Goal: Transaction & Acquisition: Purchase product/service

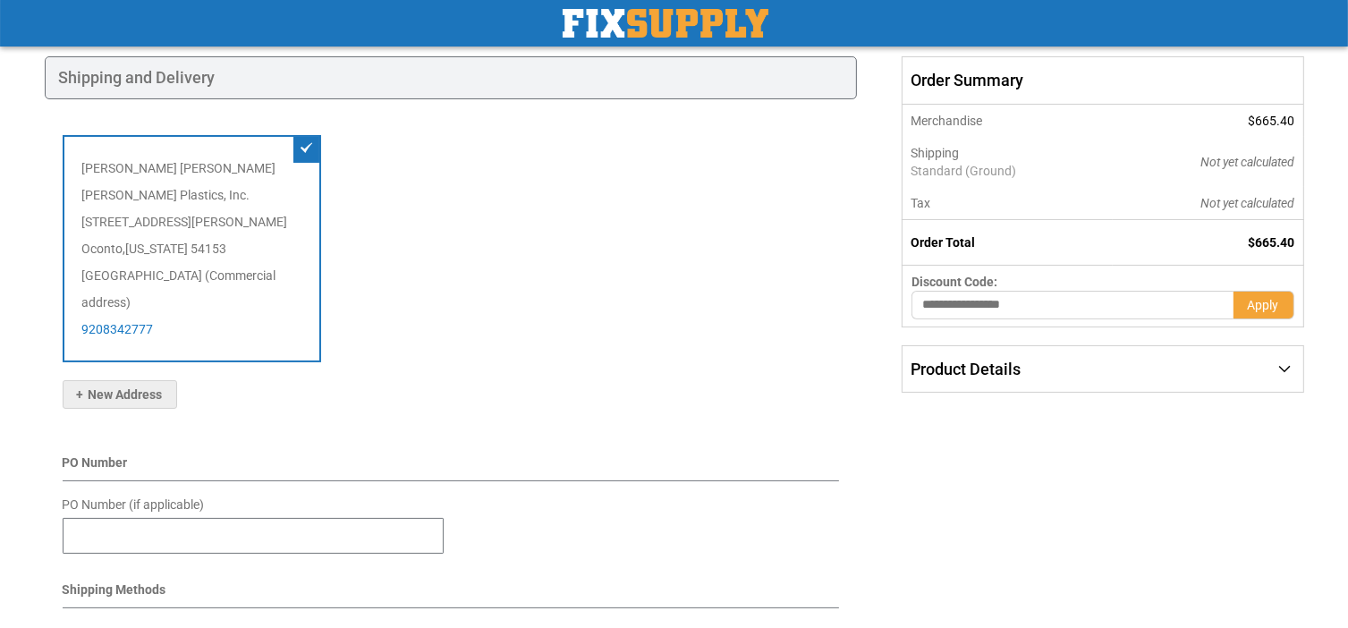
scroll to position [80, 0]
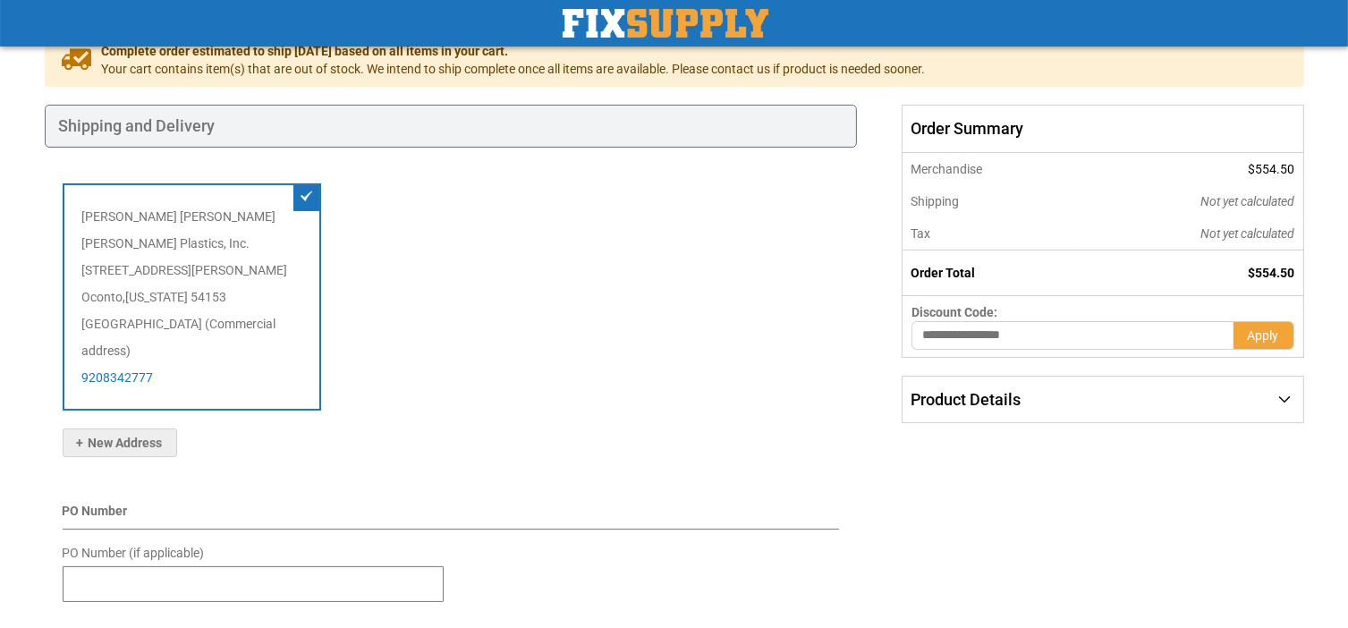
scroll to position [179, 0]
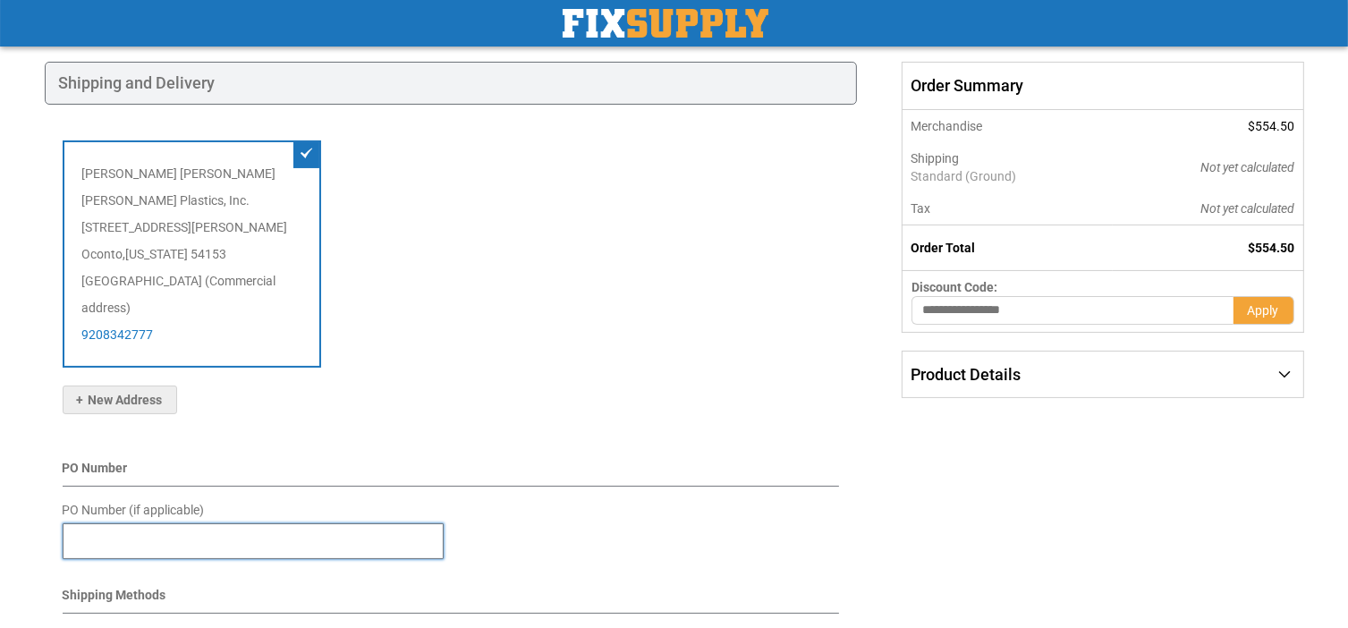
click at [176, 524] on input "PO Number (if applicable)" at bounding box center [253, 541] width 381 height 36
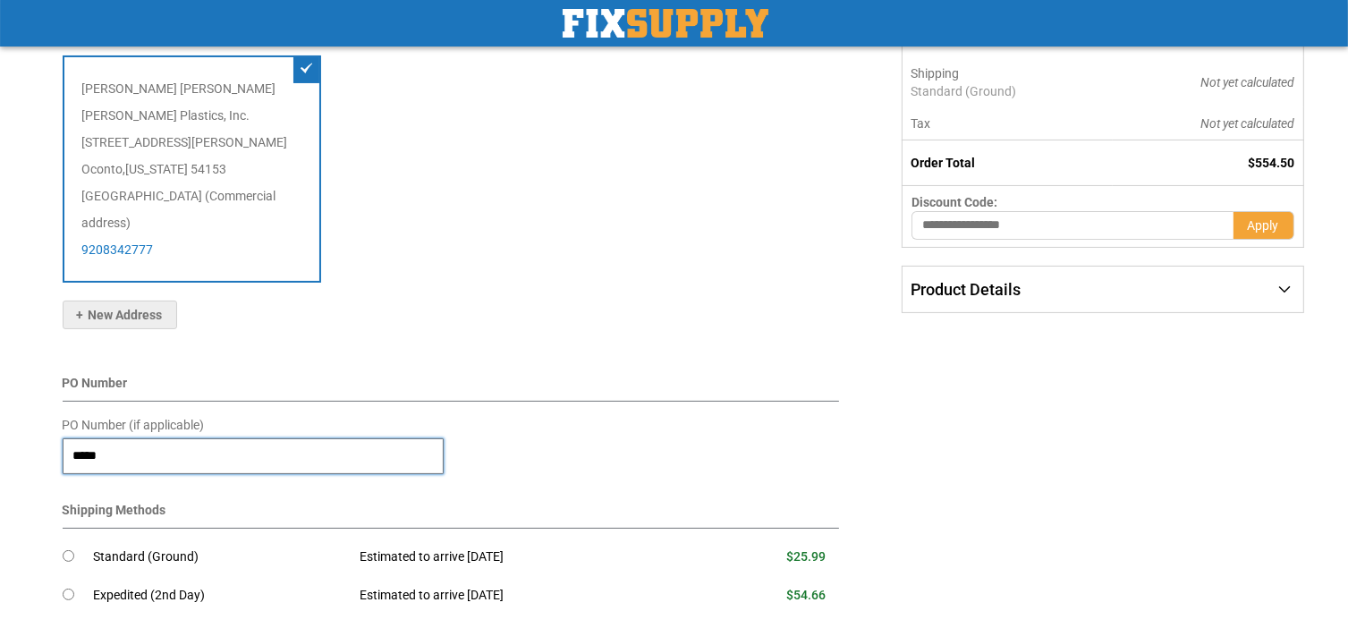
scroll to position [447, 0]
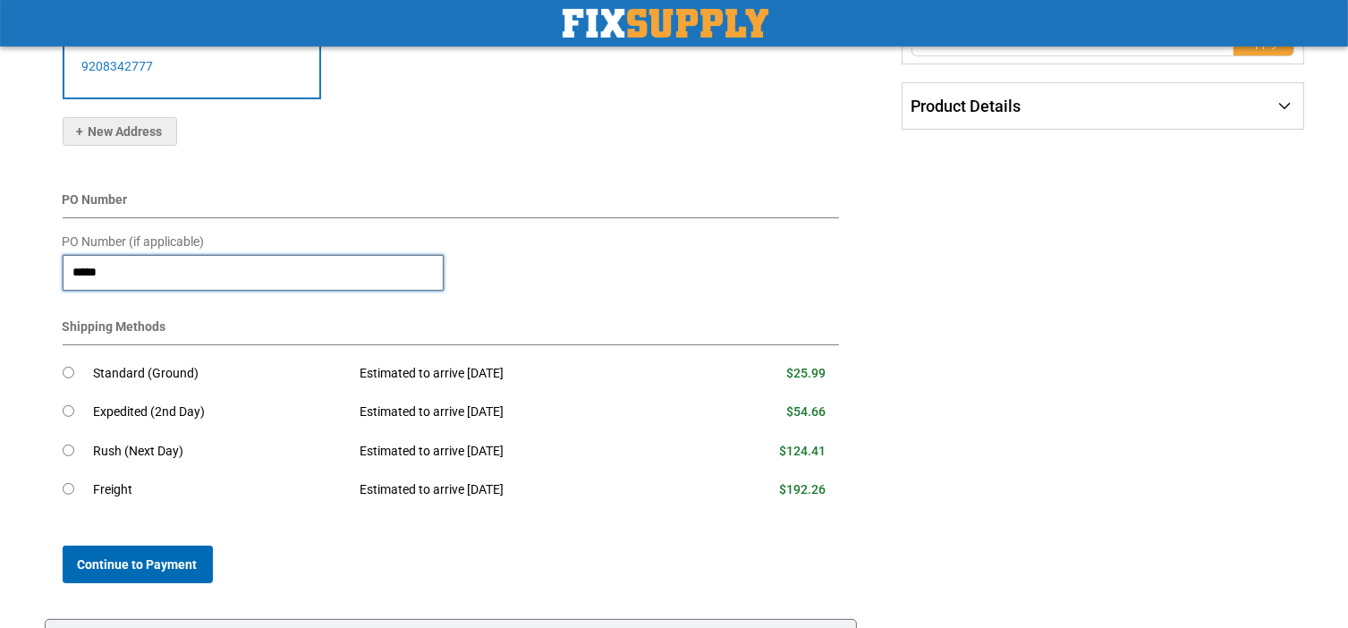
type input "*****"
click at [171, 557] on span "Continue to Payment" at bounding box center [138, 564] width 120 height 14
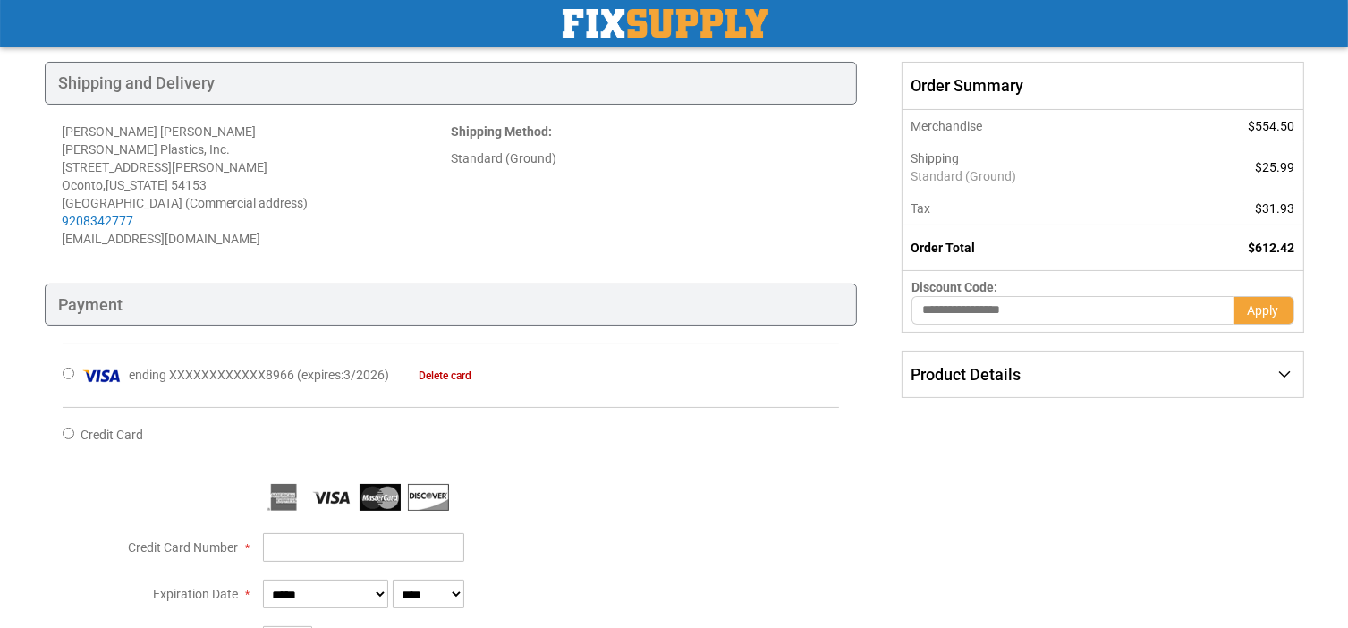
scroll to position [89, 0]
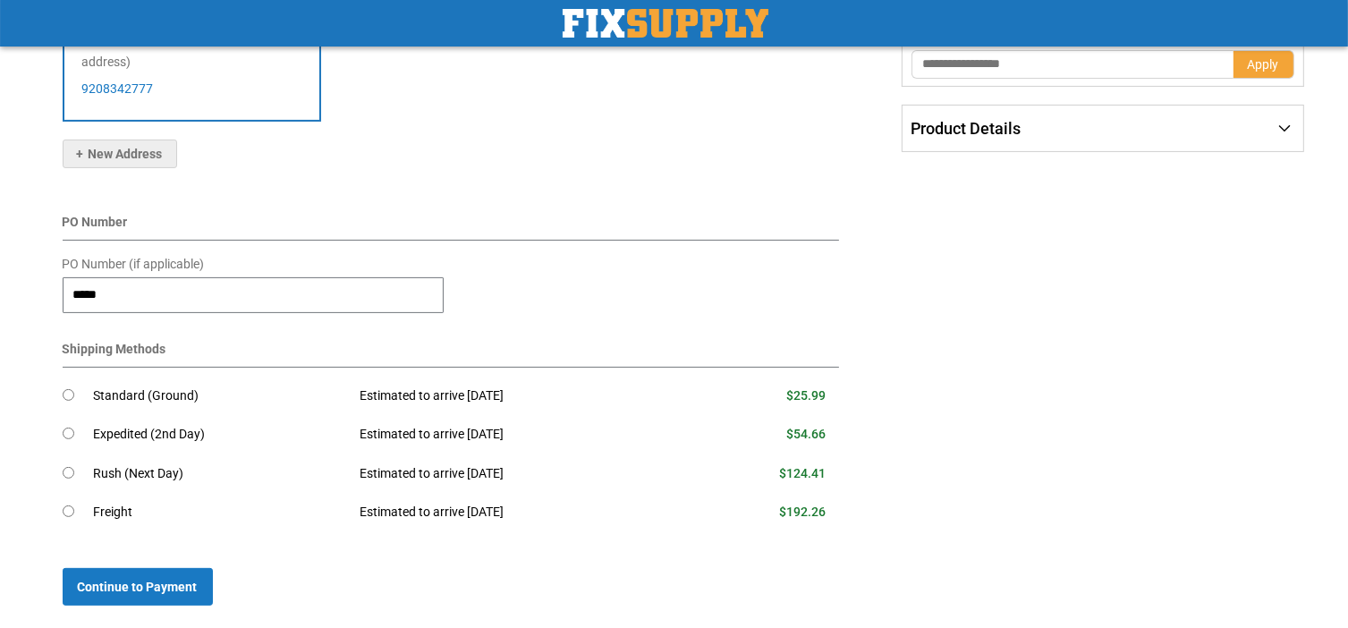
scroll to position [428, 0]
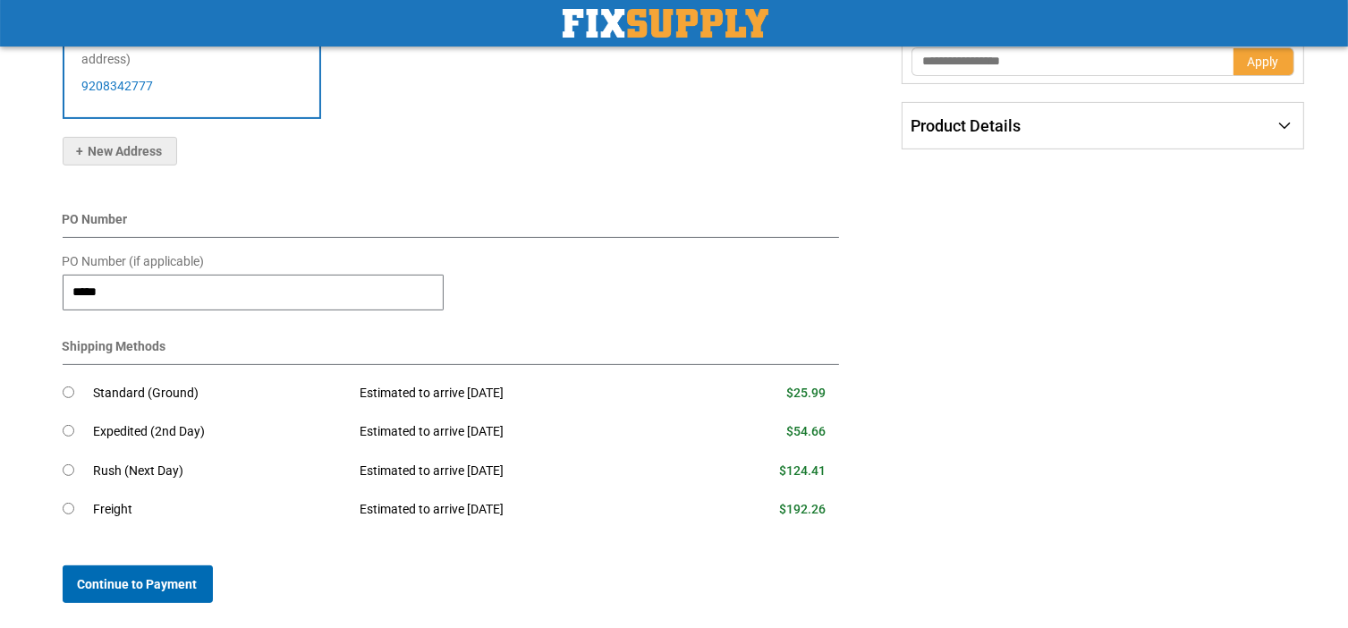
click at [166, 577] on span "Continue to Payment" at bounding box center [138, 584] width 120 height 14
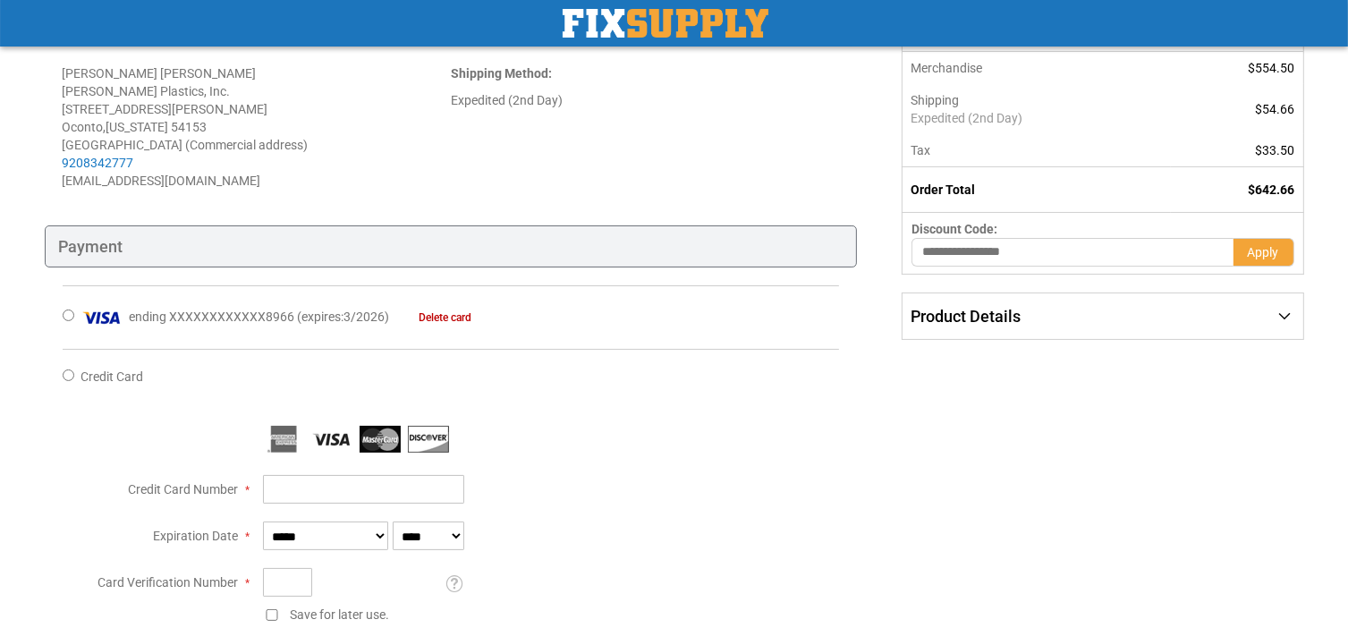
scroll to position [268, 0]
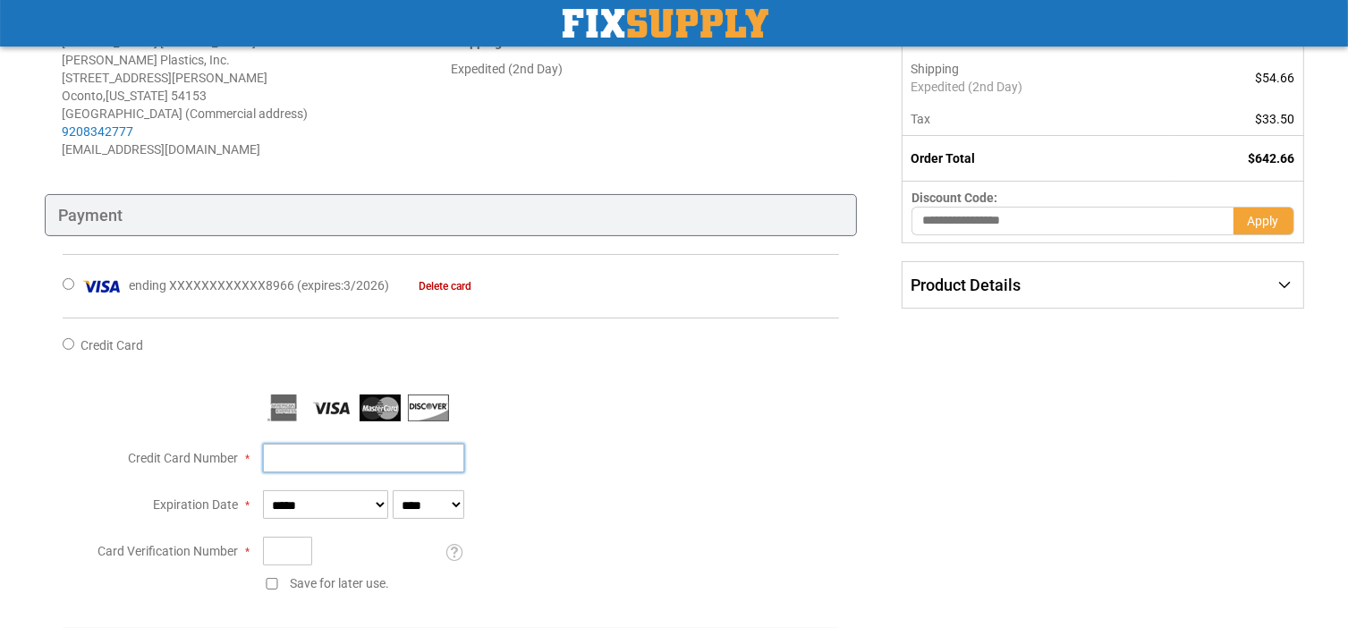
click at [314, 472] on input "Credit Card Number" at bounding box center [363, 458] width 201 height 29
type input "**********"
select select "*"
select select "****"
type input "***"
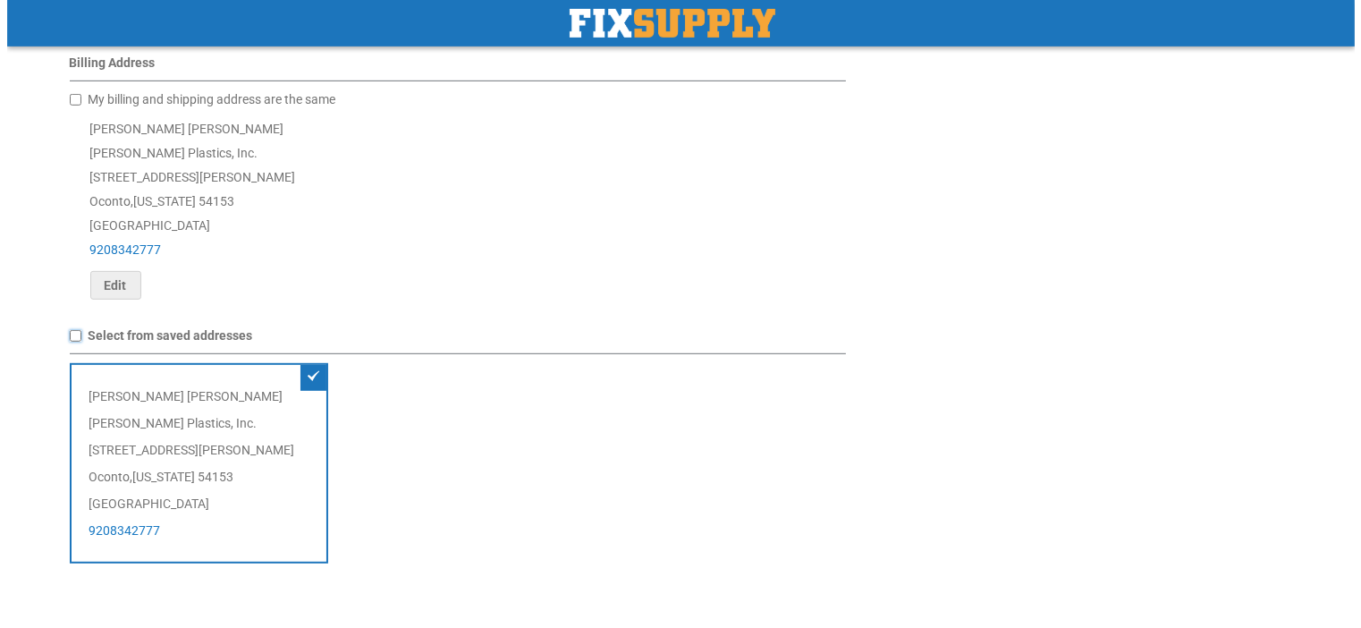
scroll to position [894, 0]
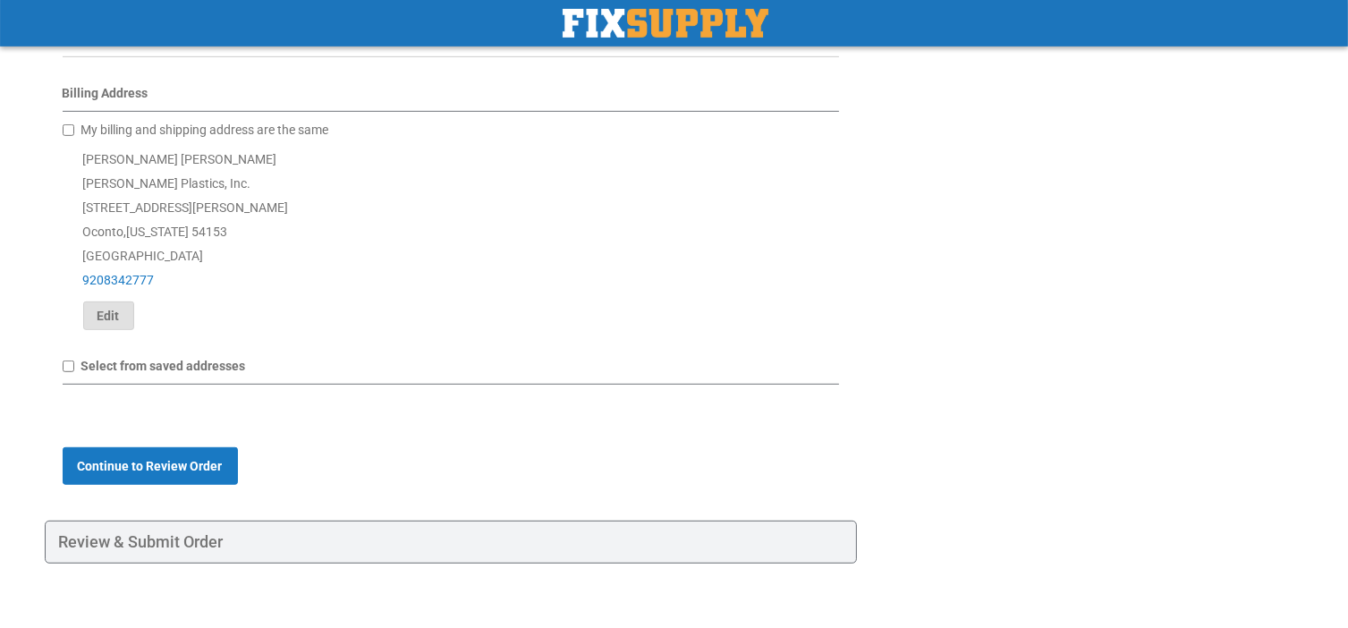
click at [109, 323] on span "Edit" at bounding box center [108, 316] width 22 height 14
type input "**********"
type input "******"
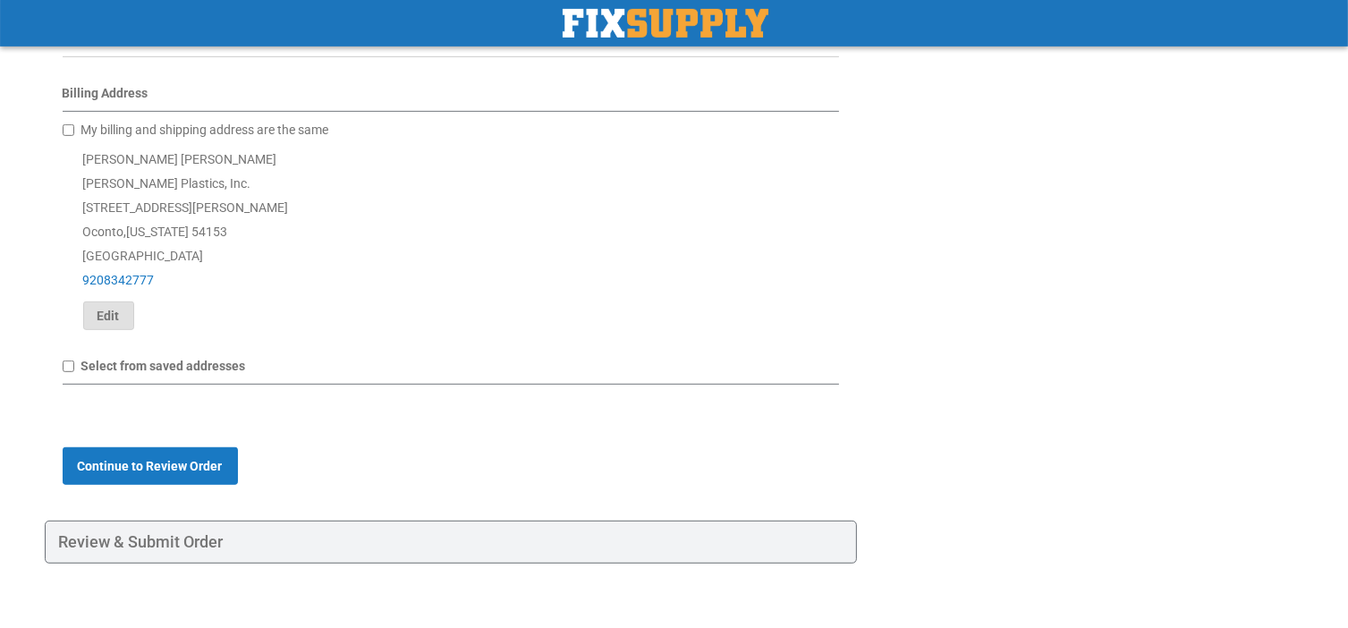
select select "***"
type input "*****"
select select "**"
select select "***"
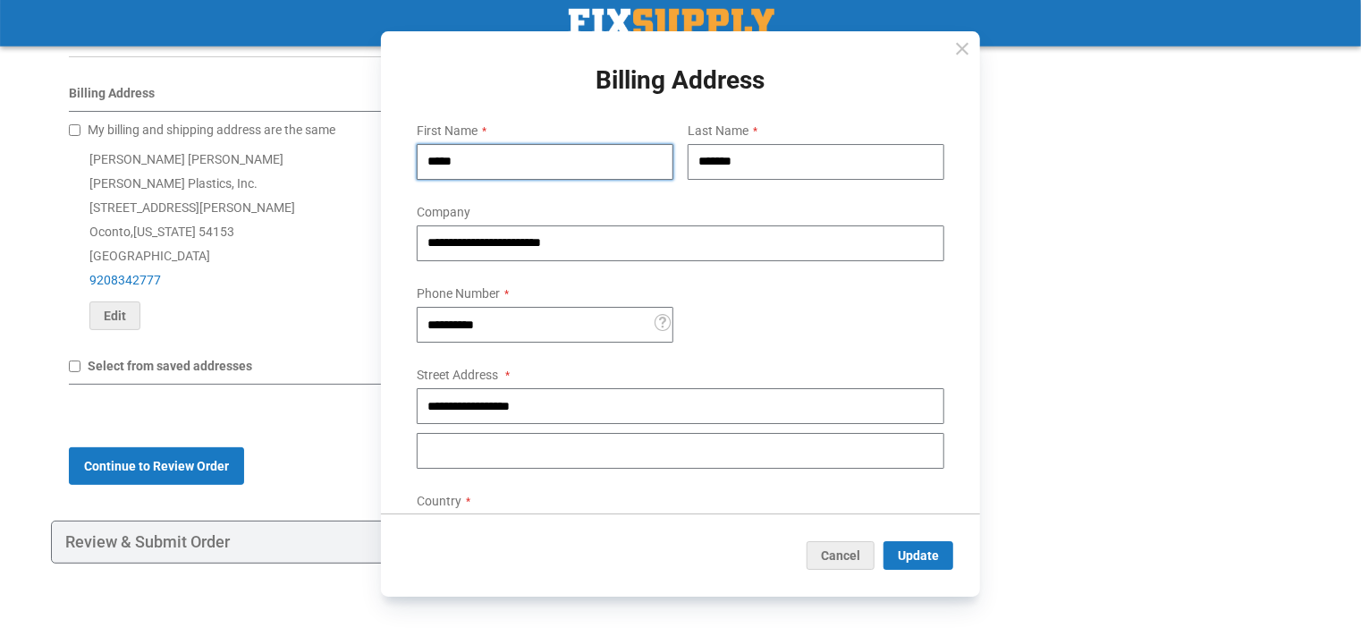
click at [543, 178] on input "*****" at bounding box center [545, 162] width 257 height 36
type input "*"
type input "****"
click at [770, 173] on input "*******" at bounding box center [816, 162] width 257 height 36
type input "*"
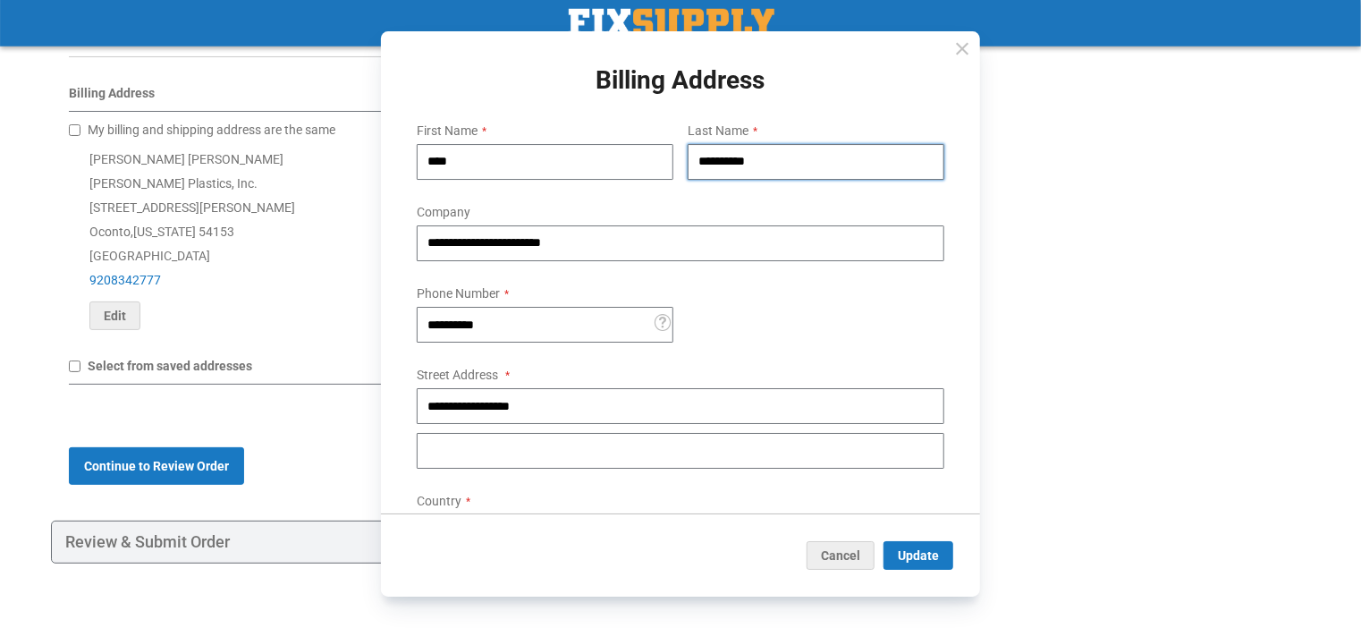
type input "**********"
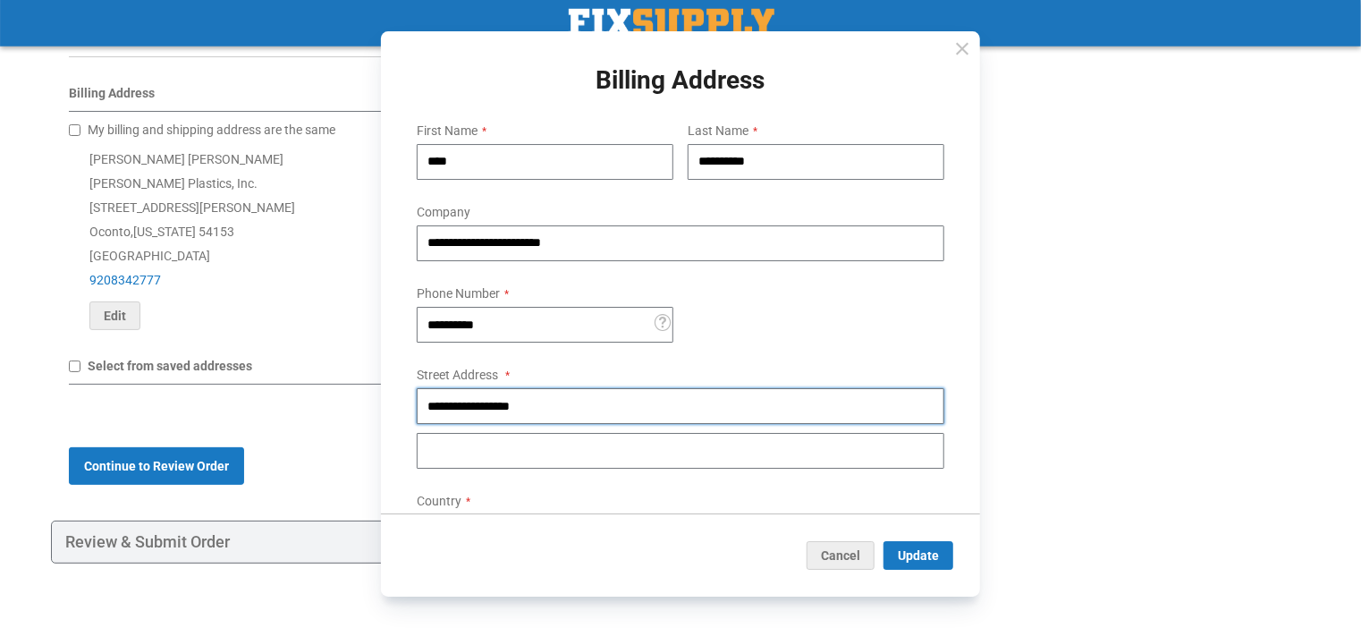
click at [597, 405] on input "**********" at bounding box center [681, 406] width 528 height 36
type input "*"
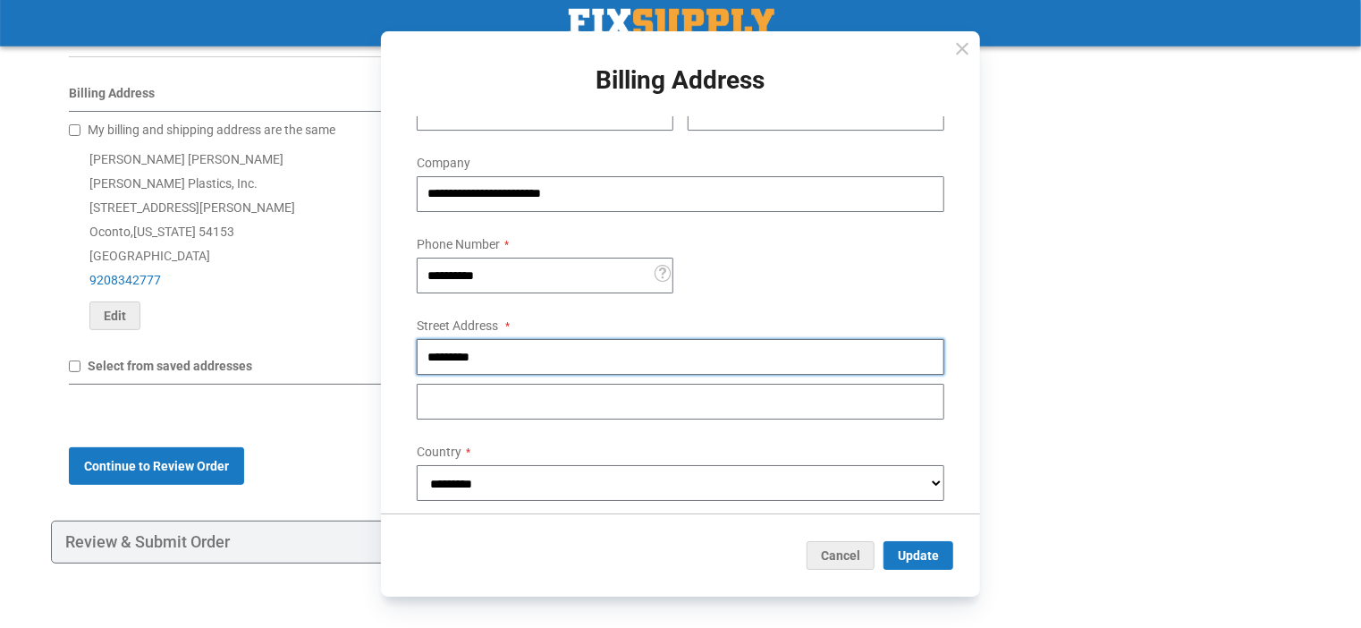
scroll to position [226, 0]
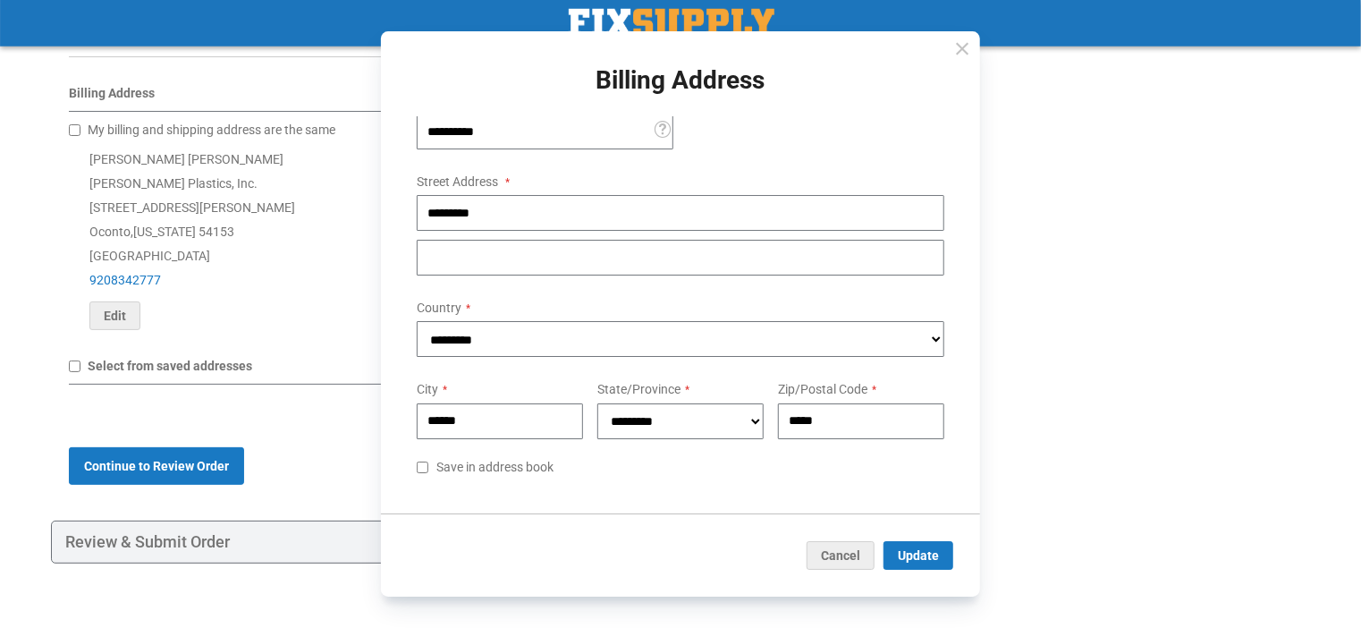
click at [429, 457] on div "Save in address book" at bounding box center [681, 467] width 542 height 21
click at [902, 548] on span "Update" at bounding box center [918, 555] width 41 height 14
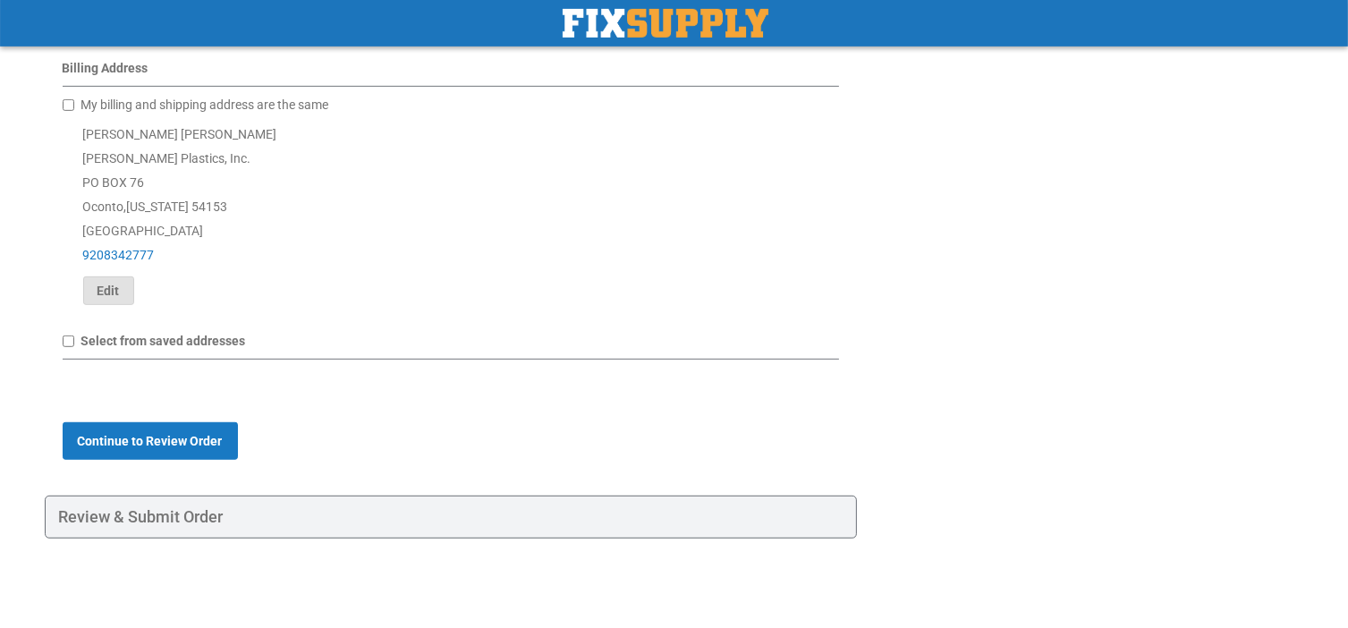
scroll to position [988, 0]
click at [175, 444] on span "Continue to Review Order" at bounding box center [150, 441] width 145 height 14
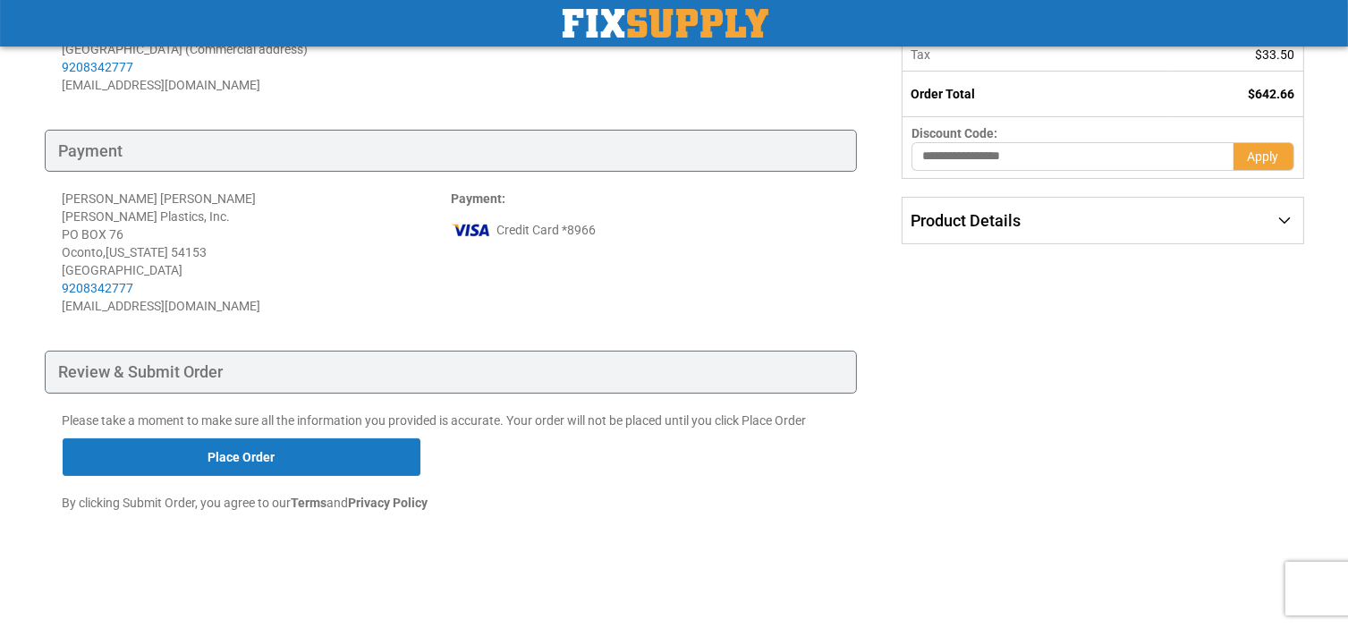
scroll to position [443, 0]
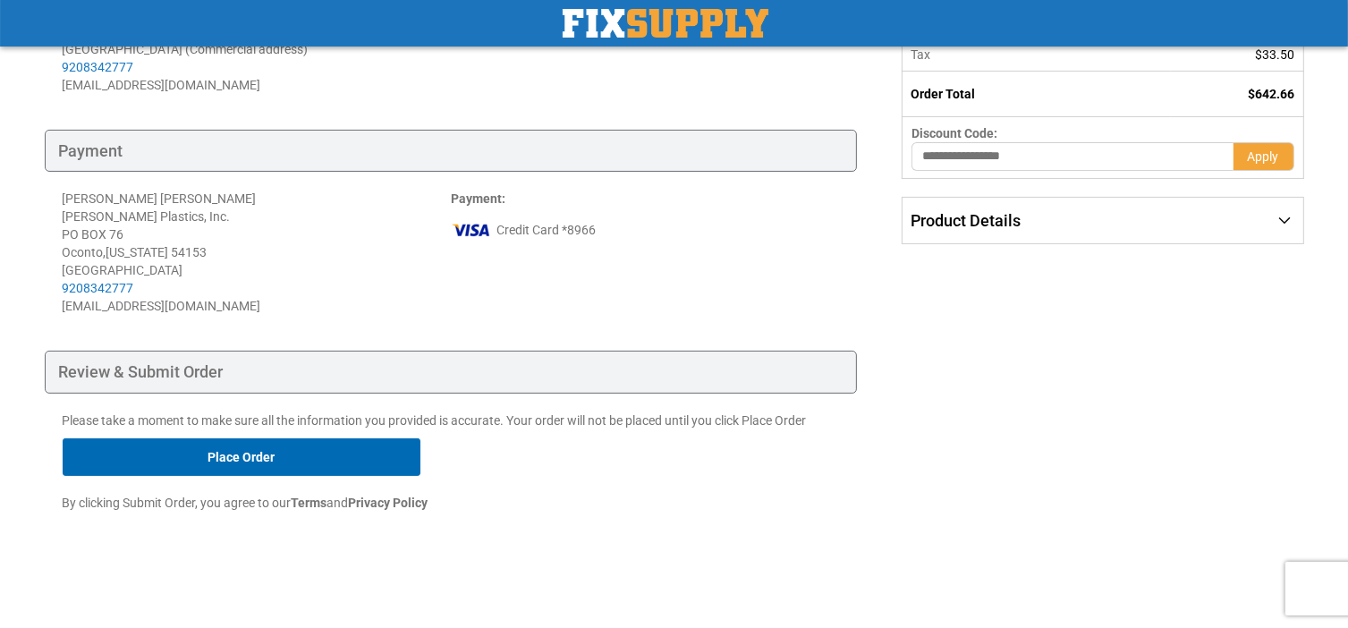
click at [217, 452] on button "Place Order" at bounding box center [242, 457] width 358 height 38
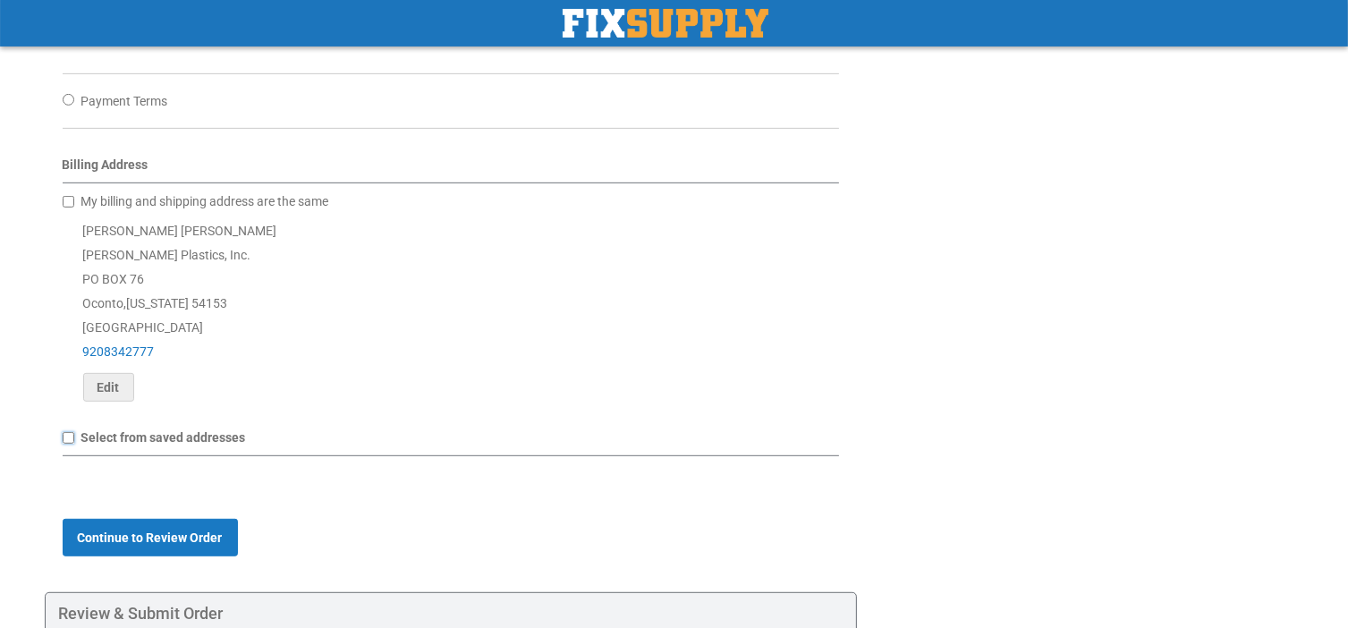
scroll to position [899, 0]
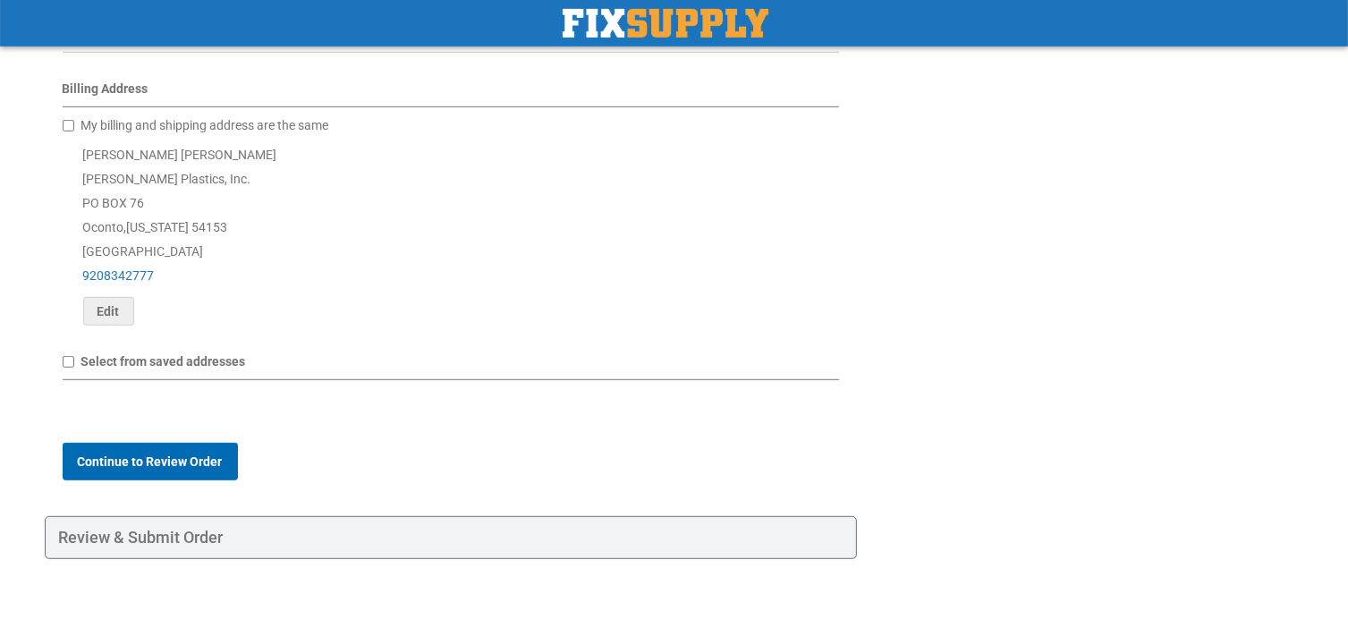
click at [182, 469] on span "Continue to Review Order" at bounding box center [150, 461] width 145 height 14
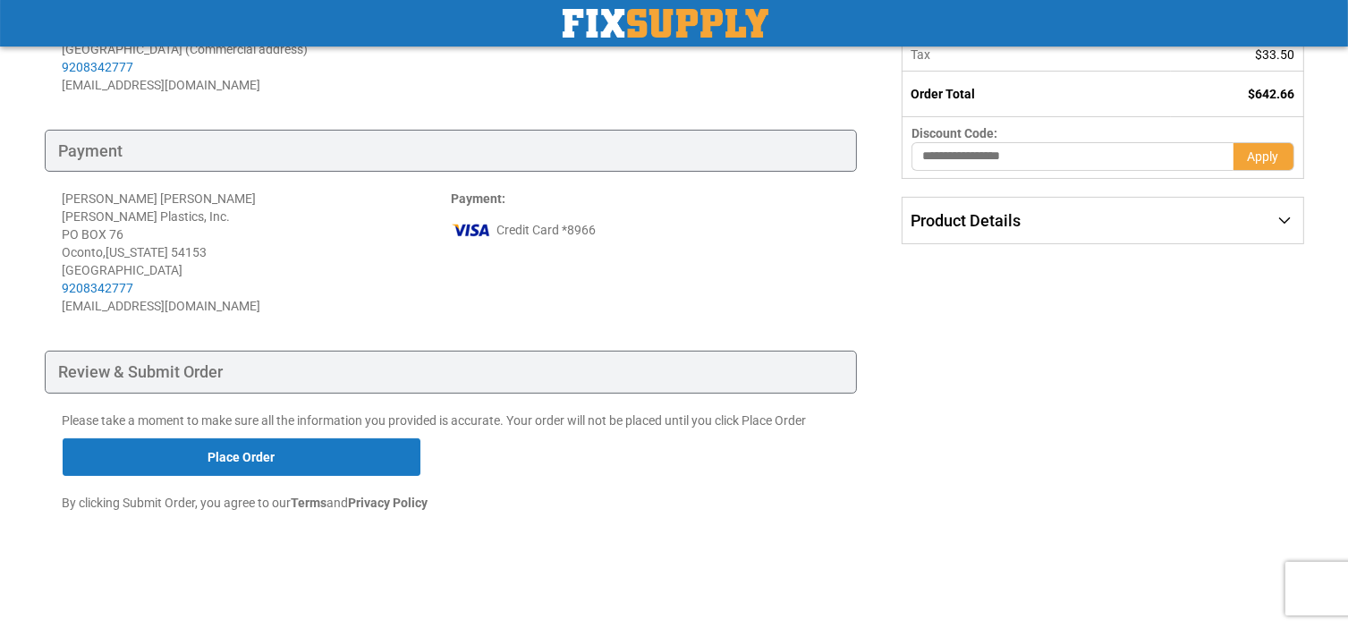
scroll to position [443, 0]
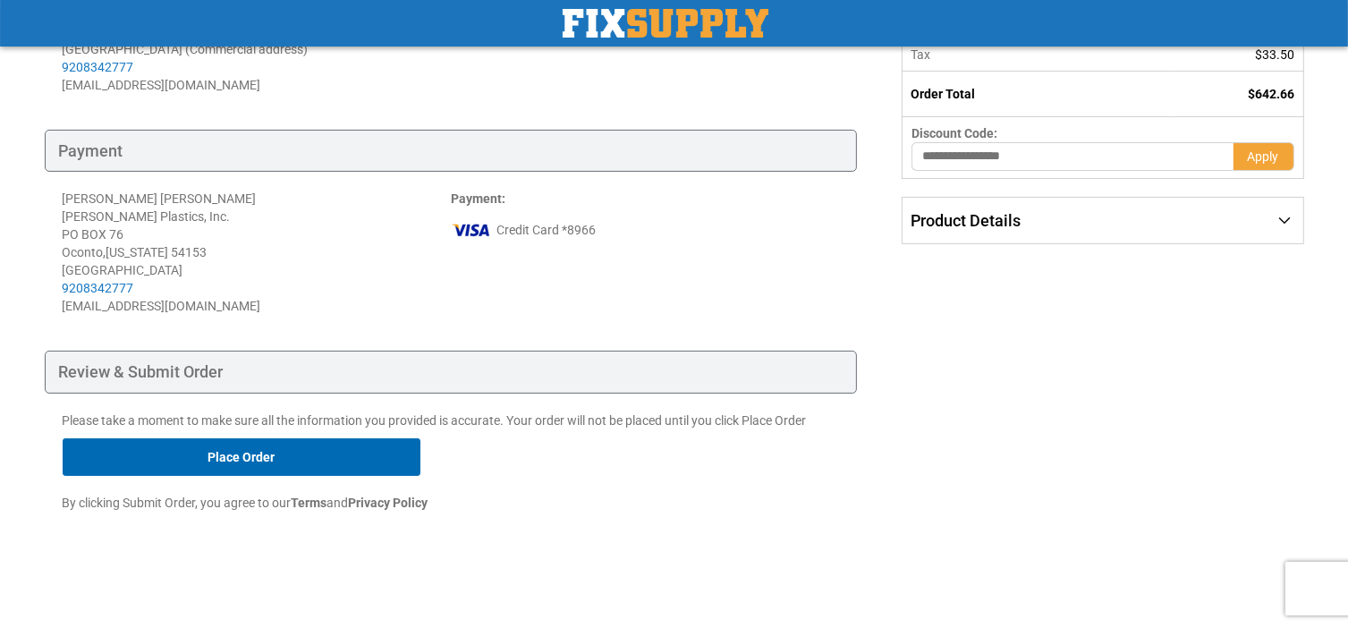
click at [258, 448] on button "Place Order" at bounding box center [242, 457] width 358 height 38
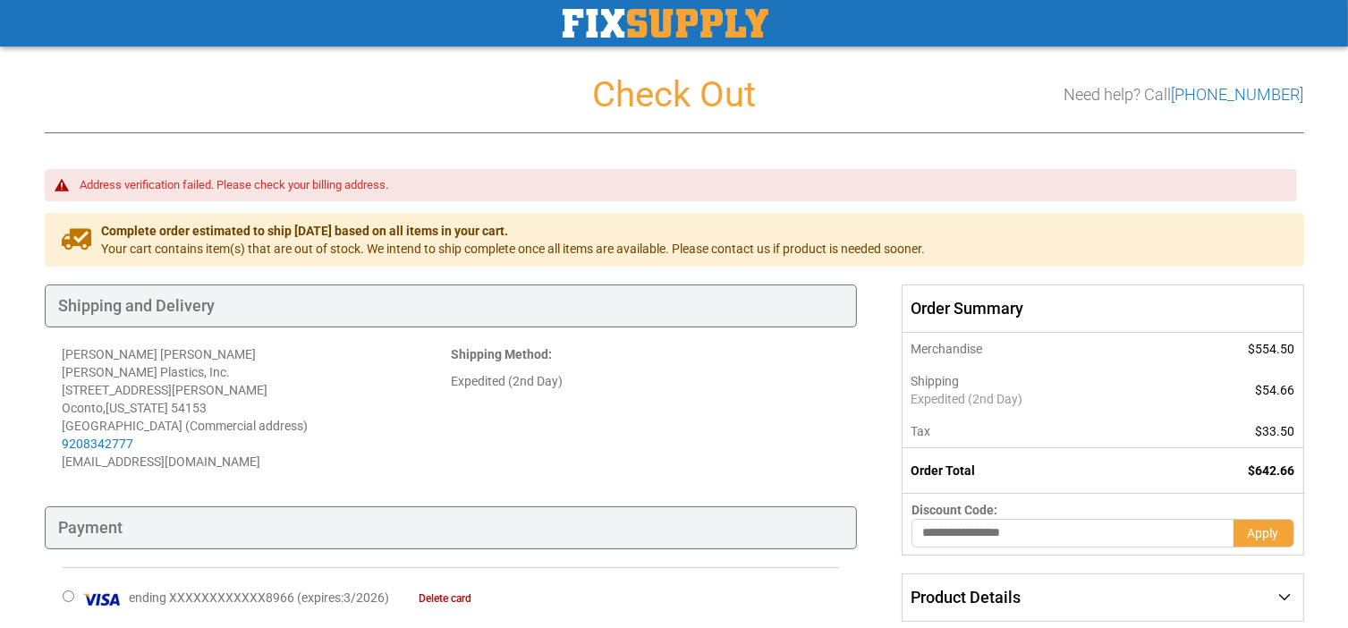
click at [382, 380] on address "Shary MEILAHN Letourneau Plastics, Inc. 160 Charles Street Oconto , Wisconsin 5…" at bounding box center [257, 407] width 388 height 125
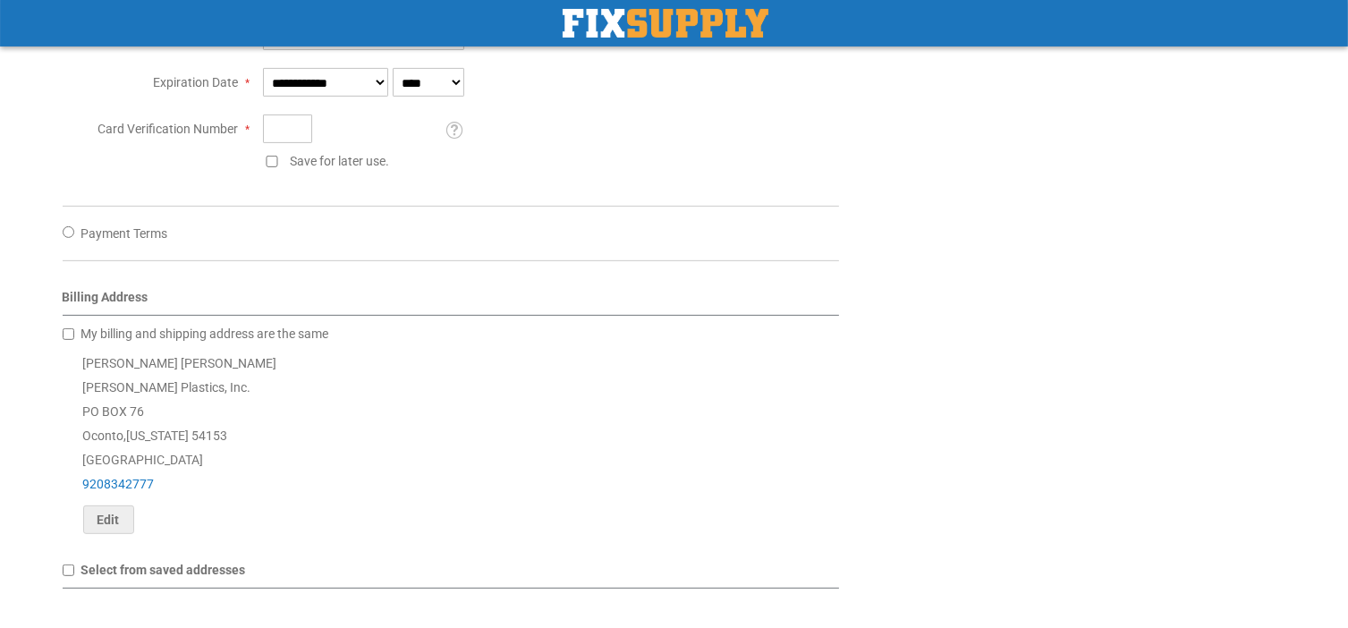
scroll to position [715, 0]
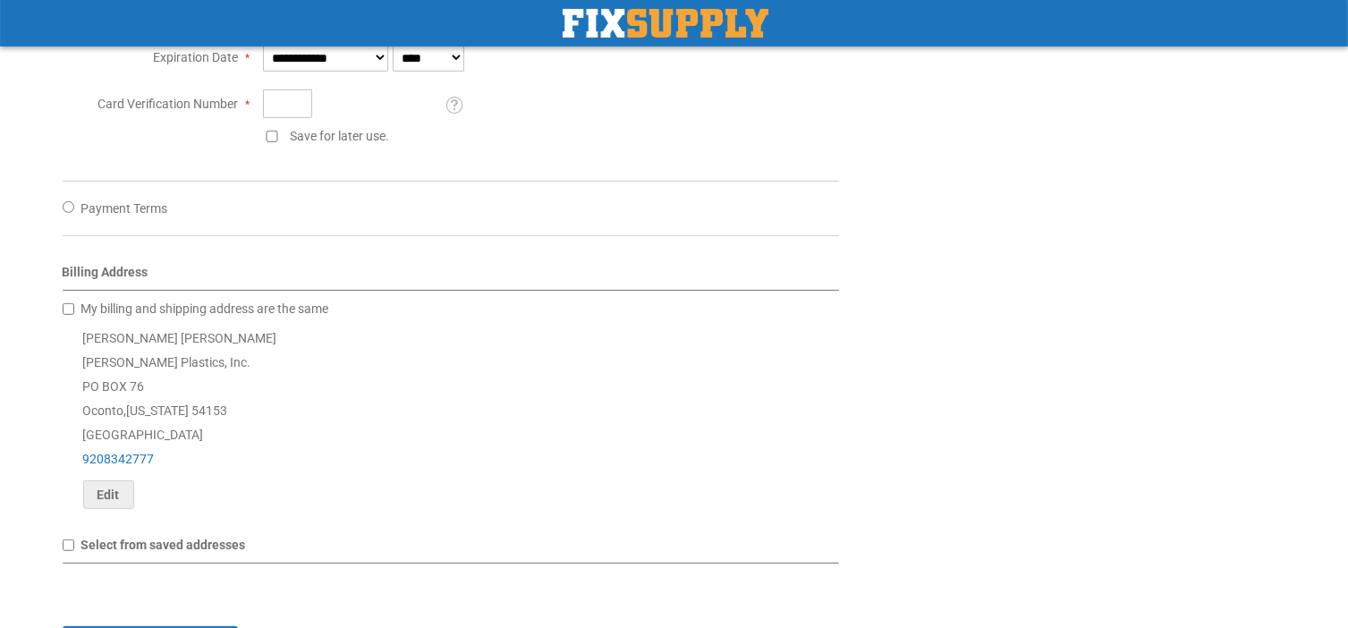
click at [279, 391] on div "Paul LeTourneau Letourneau Plastics, Inc. PO BOX 76 Oconto , Wisconsin 54153 Un…" at bounding box center [451, 417] width 777 height 182
click at [258, 419] on div "Paul LeTourneau Letourneau Plastics, Inc. PO BOX 76 Oconto , Wisconsin 54153 Un…" at bounding box center [451, 417] width 777 height 182
click at [192, 454] on div "Paul LeTourneau Letourneau Plastics, Inc. PO BOX 76 Oconto , Wisconsin 54153 Un…" at bounding box center [451, 417] width 777 height 182
click at [236, 468] on div "Paul LeTourneau Letourneau Plastics, Inc. PO BOX 76 Oconto , Wisconsin 54153 Un…" at bounding box center [451, 417] width 777 height 182
click at [200, 509] on div "Paul LeTourneau Letourneau Plastics, Inc. PO BOX 76 Oconto , Wisconsin 54153 Un…" at bounding box center [451, 417] width 777 height 182
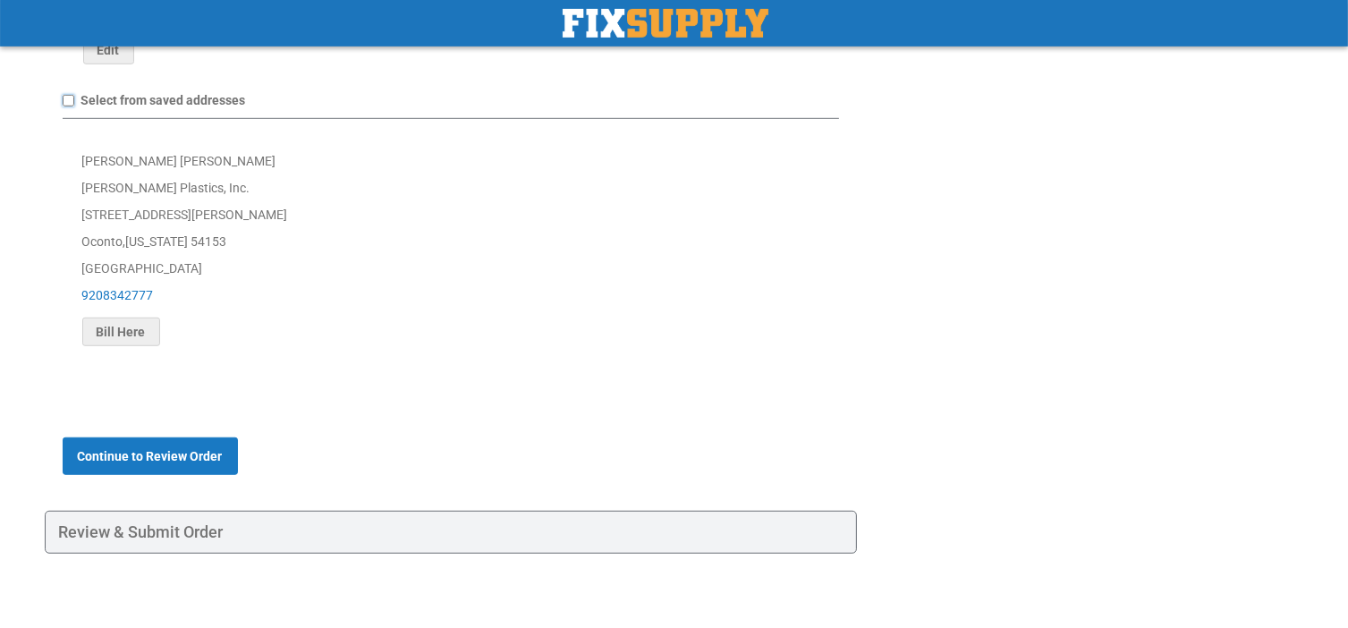
scroll to position [978, 0]
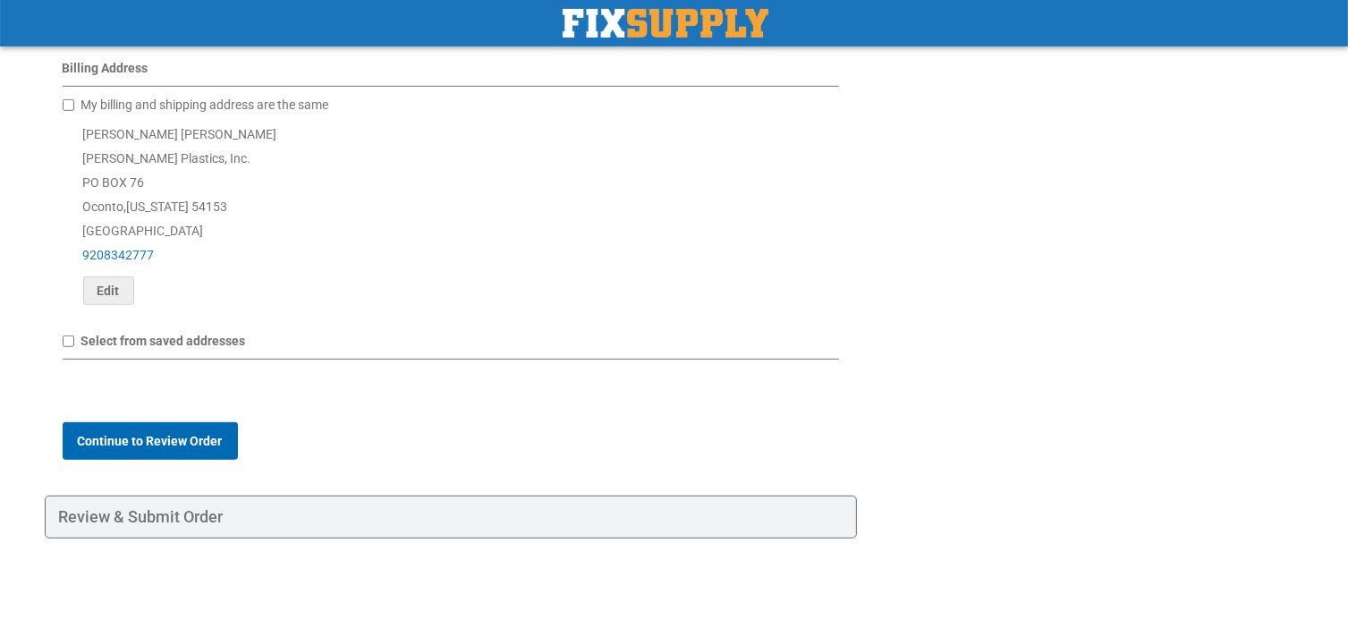
click at [165, 448] on span "Continue to Review Order" at bounding box center [150, 441] width 145 height 14
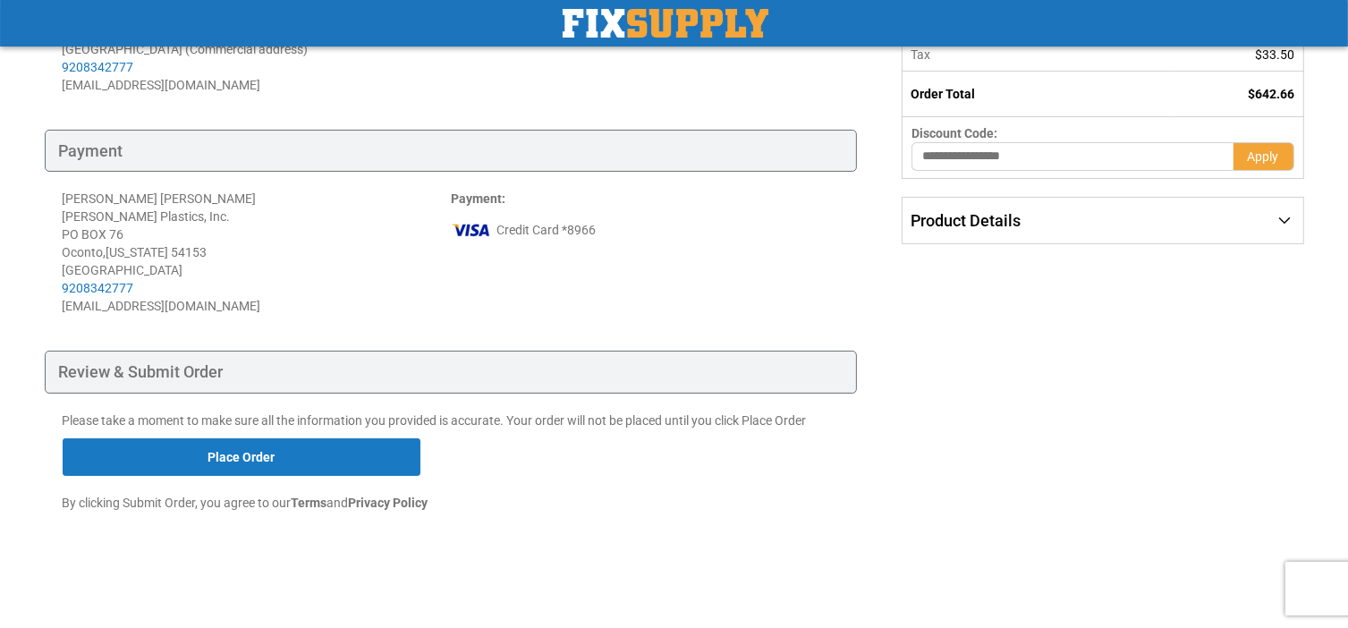
scroll to position [358, 0]
click at [265, 394] on div "Review & Submit Order" at bounding box center [451, 372] width 813 height 43
click at [163, 394] on div "Review & Submit Order" at bounding box center [451, 372] width 813 height 43
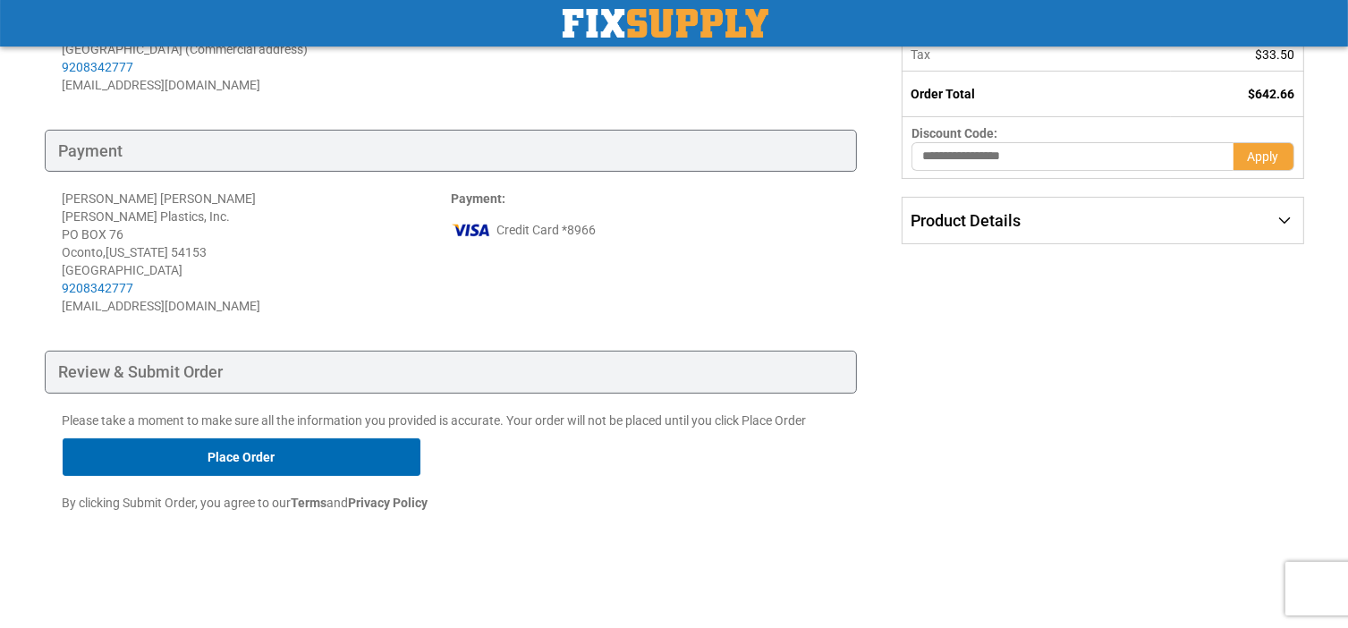
click at [215, 476] on button "Place Order" at bounding box center [242, 457] width 358 height 38
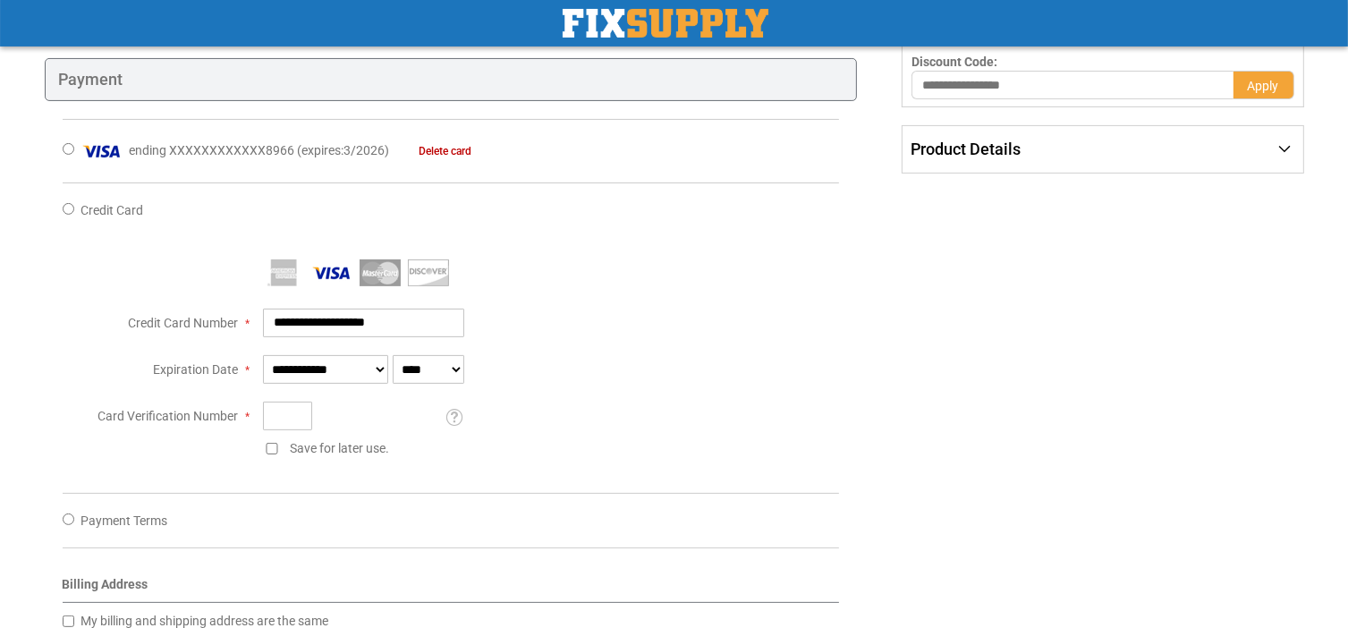
scroll to position [447, 0]
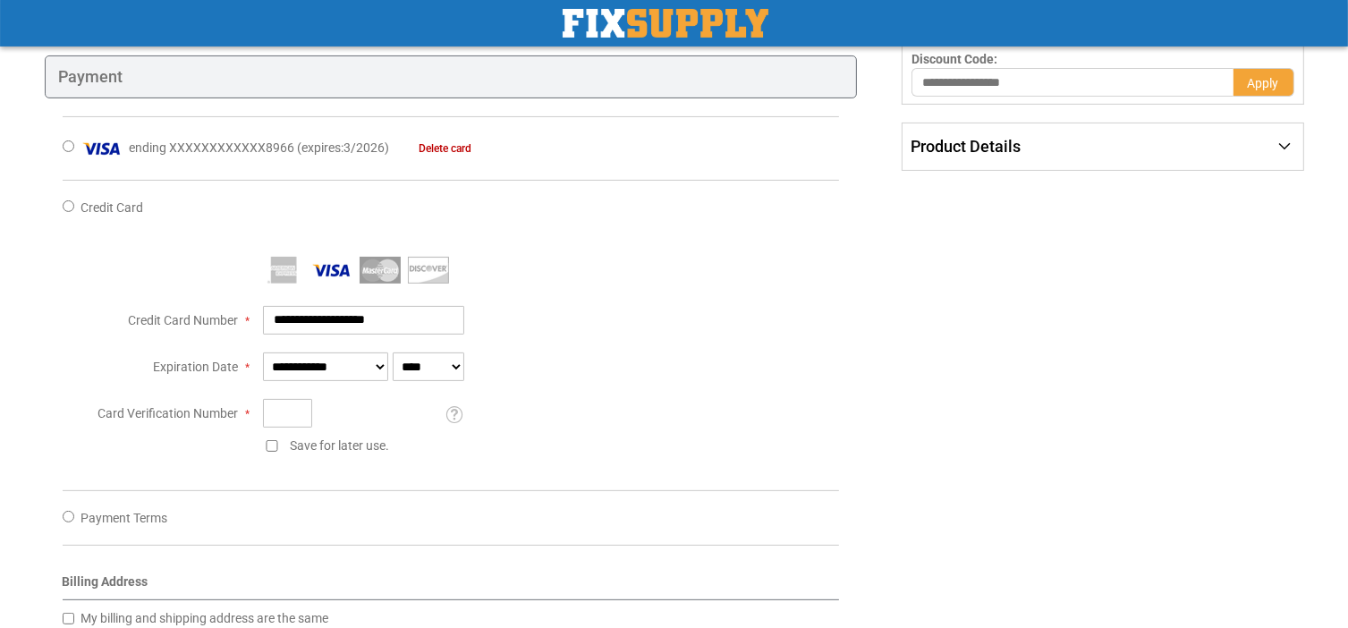
click at [215, 538] on div "Select a new payment method Credit Card" at bounding box center [451, 362] width 777 height 365
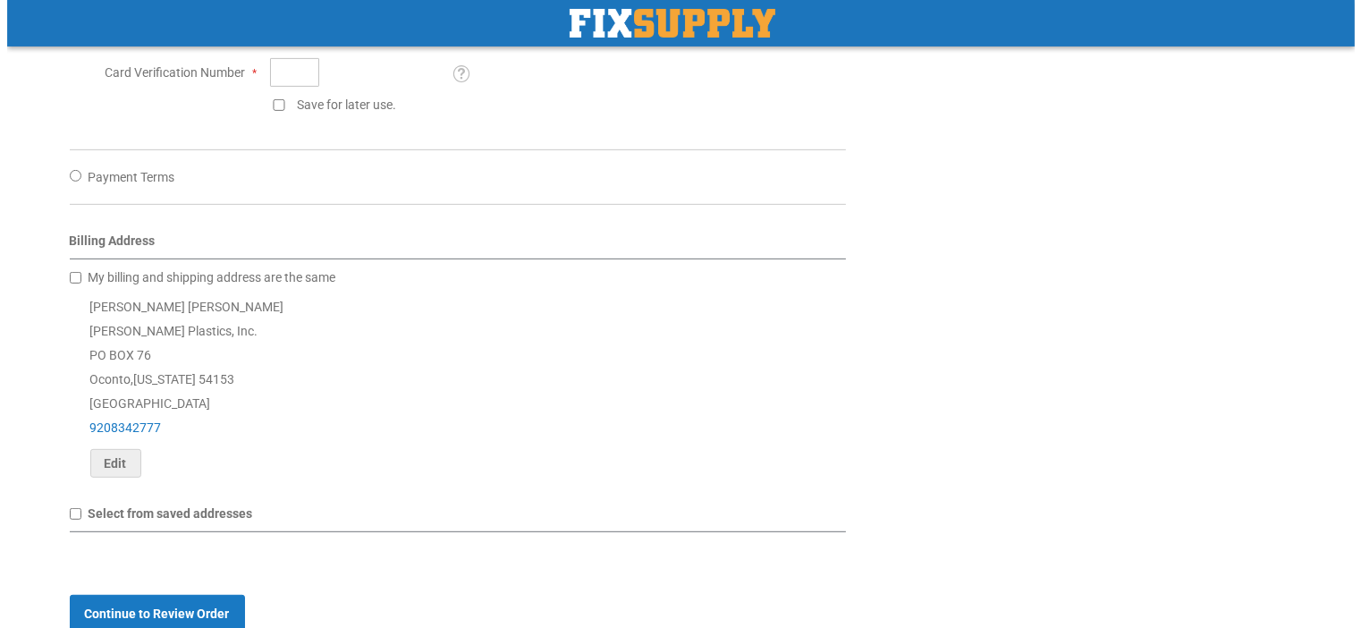
scroll to position [760, 0]
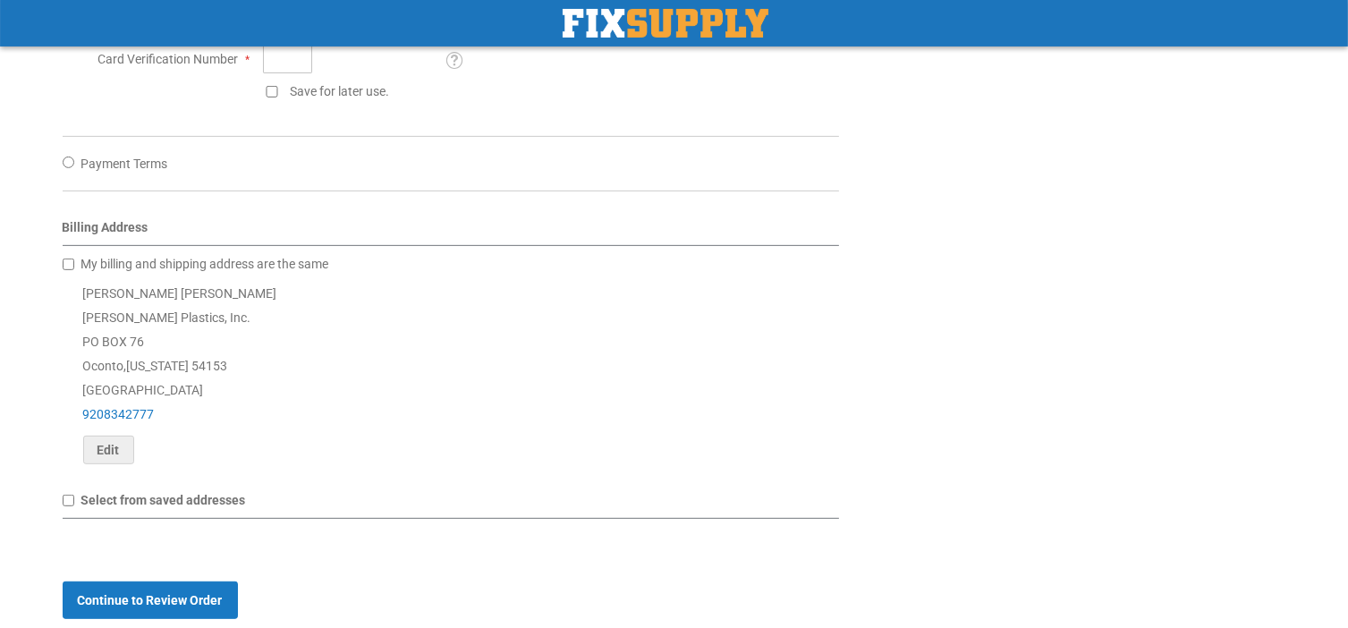
click at [210, 448] on div "Paul LeTourneau Letourneau Plastics, Inc. PO BOX 76 Oconto , Wisconsin 54153 Un…" at bounding box center [451, 373] width 777 height 182
click at [119, 457] on span "Edit" at bounding box center [108, 450] width 22 height 14
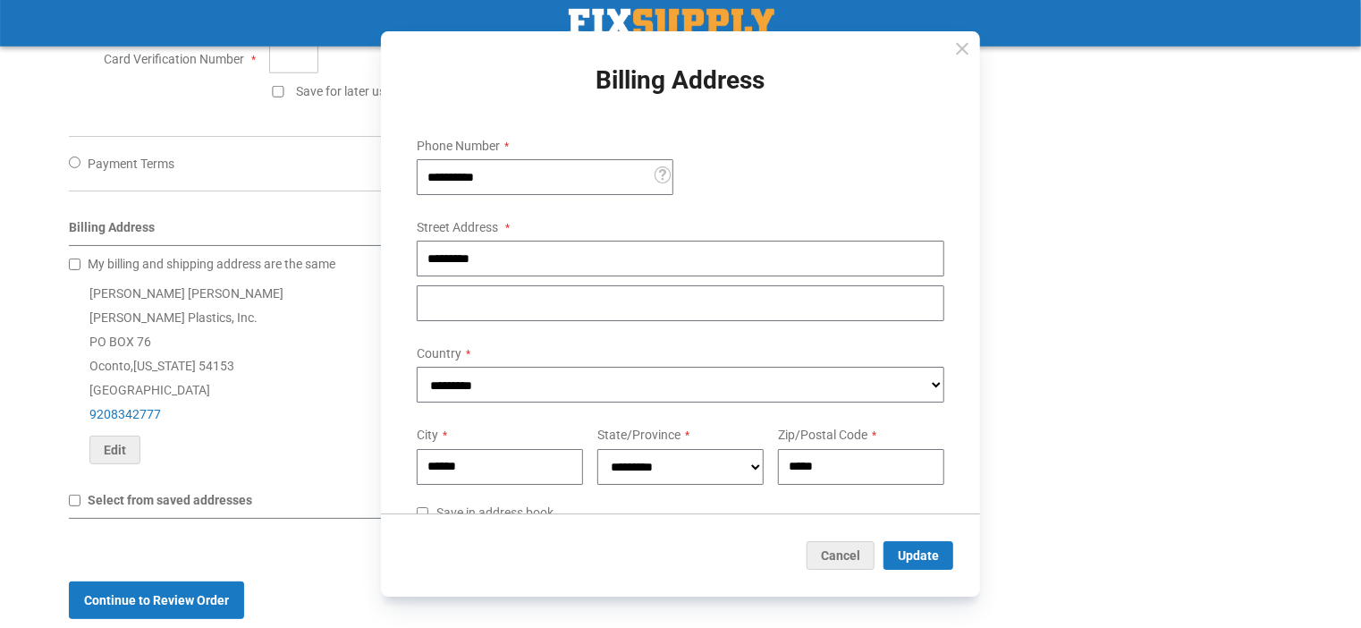
scroll to position [89, 0]
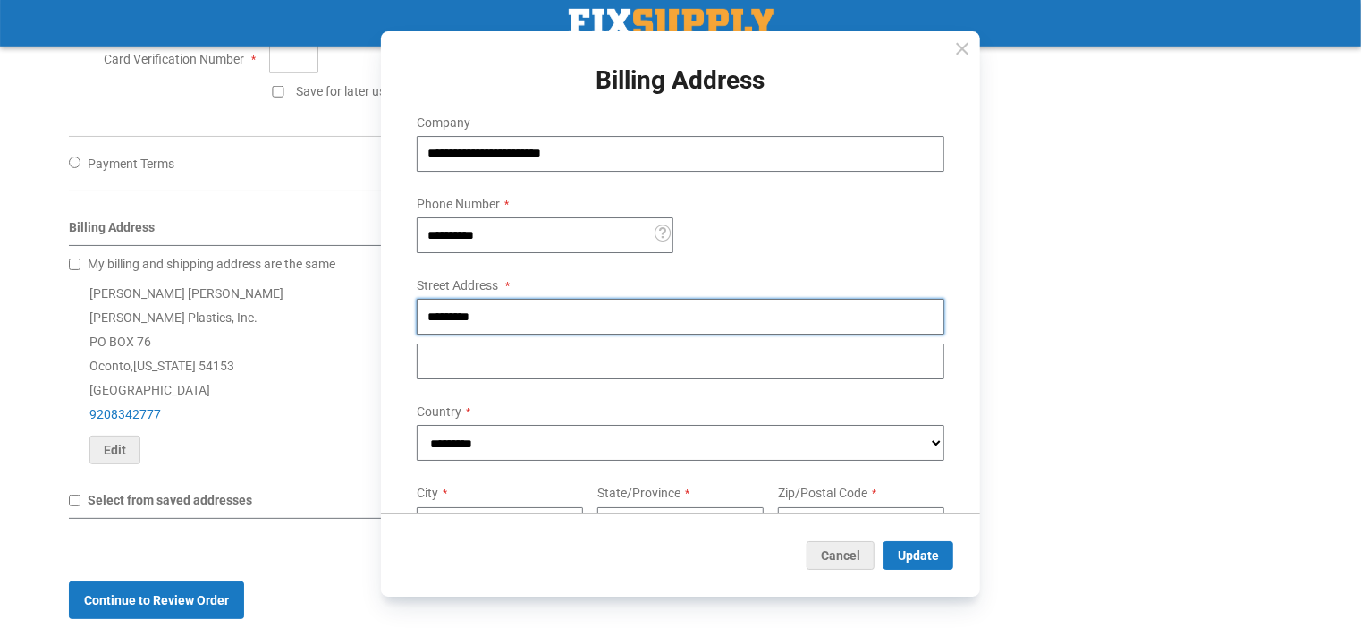
drag, startPoint x: 597, startPoint y: 334, endPoint x: 300, endPoint y: 338, distance: 296.9
click at [300, 338] on body "Please wait... The store will not work correctly when cookies are disabled. You…" at bounding box center [680, 13] width 1361 height 1547
type input "**********"
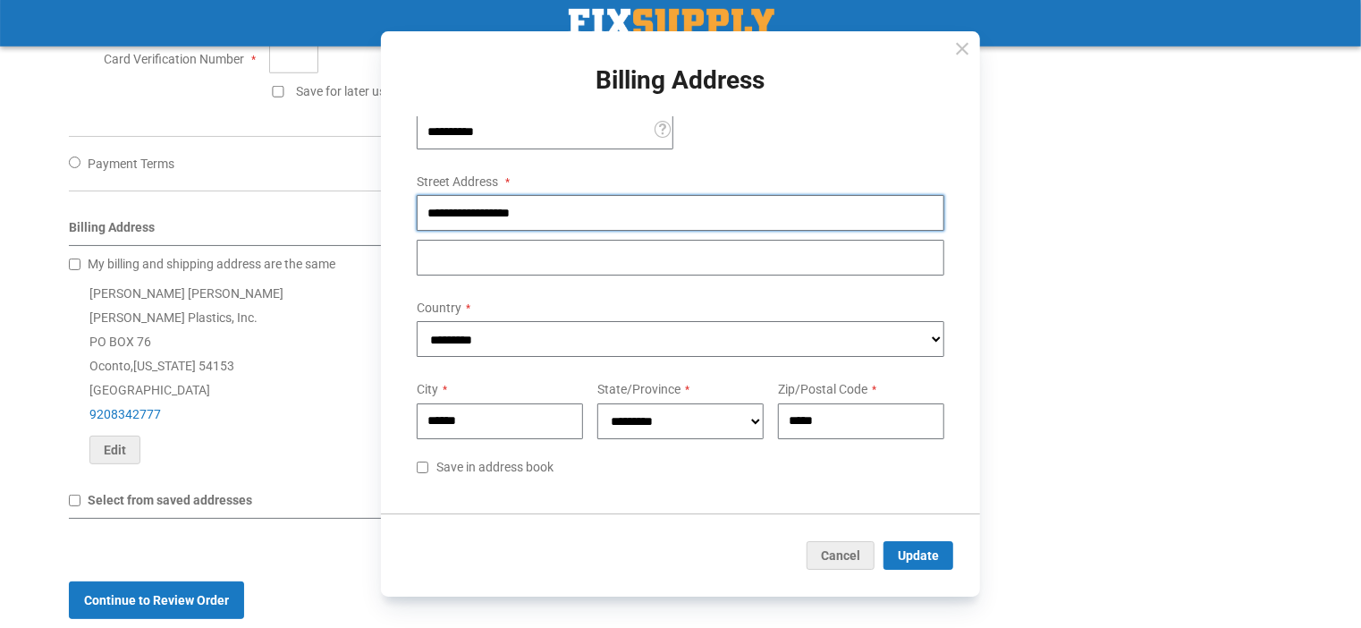
scroll to position [226, 0]
click at [898, 553] on span "Update" at bounding box center [918, 555] width 41 height 14
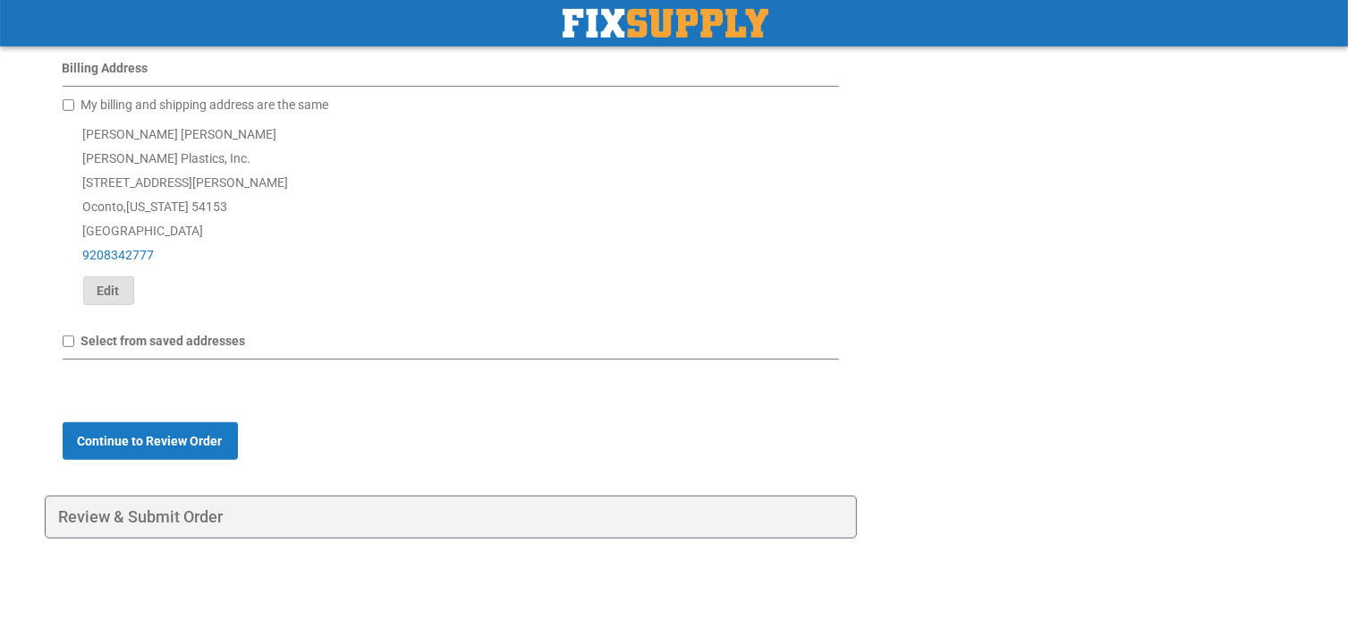
scroll to position [988, 0]
click at [170, 436] on span "Continue to Review Order" at bounding box center [150, 441] width 145 height 14
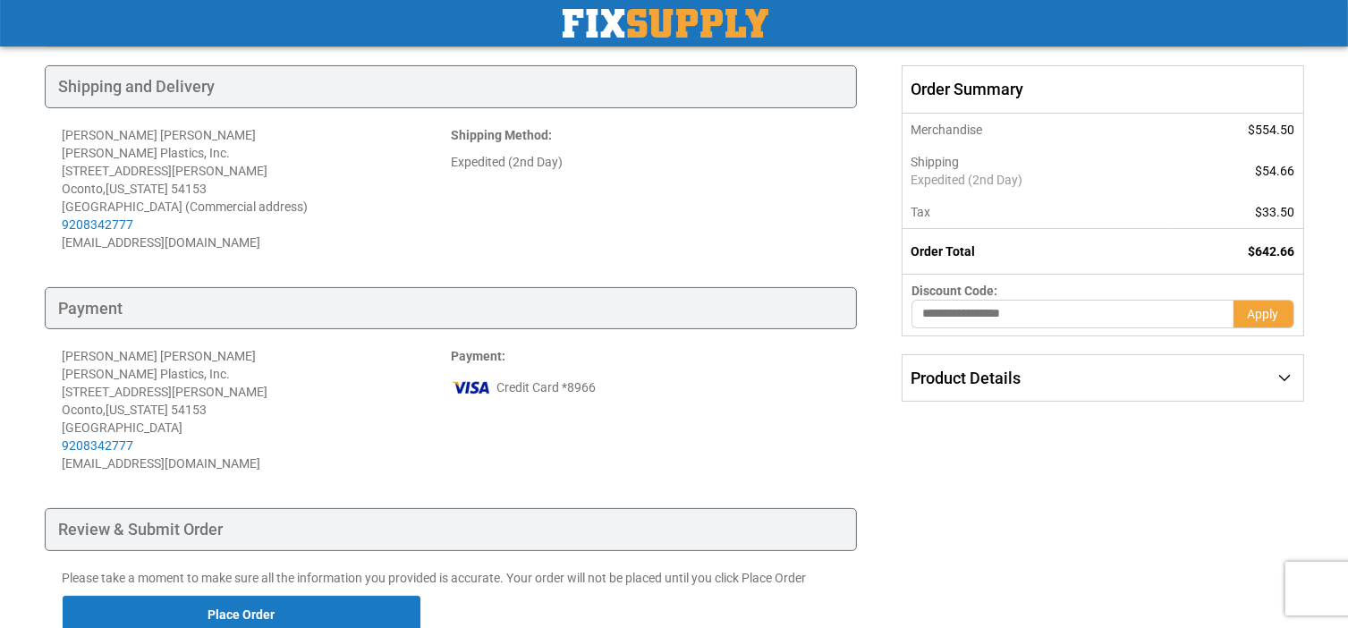
scroll to position [358, 0]
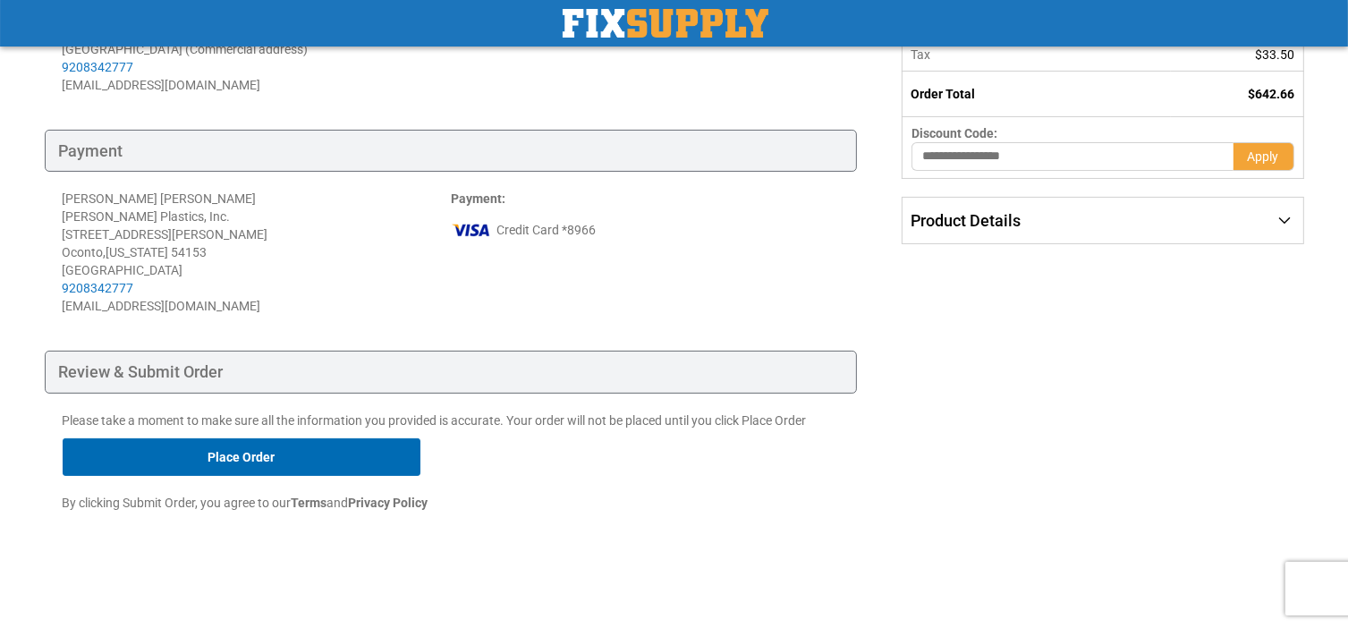
click at [212, 476] on button "Place Order" at bounding box center [242, 457] width 358 height 38
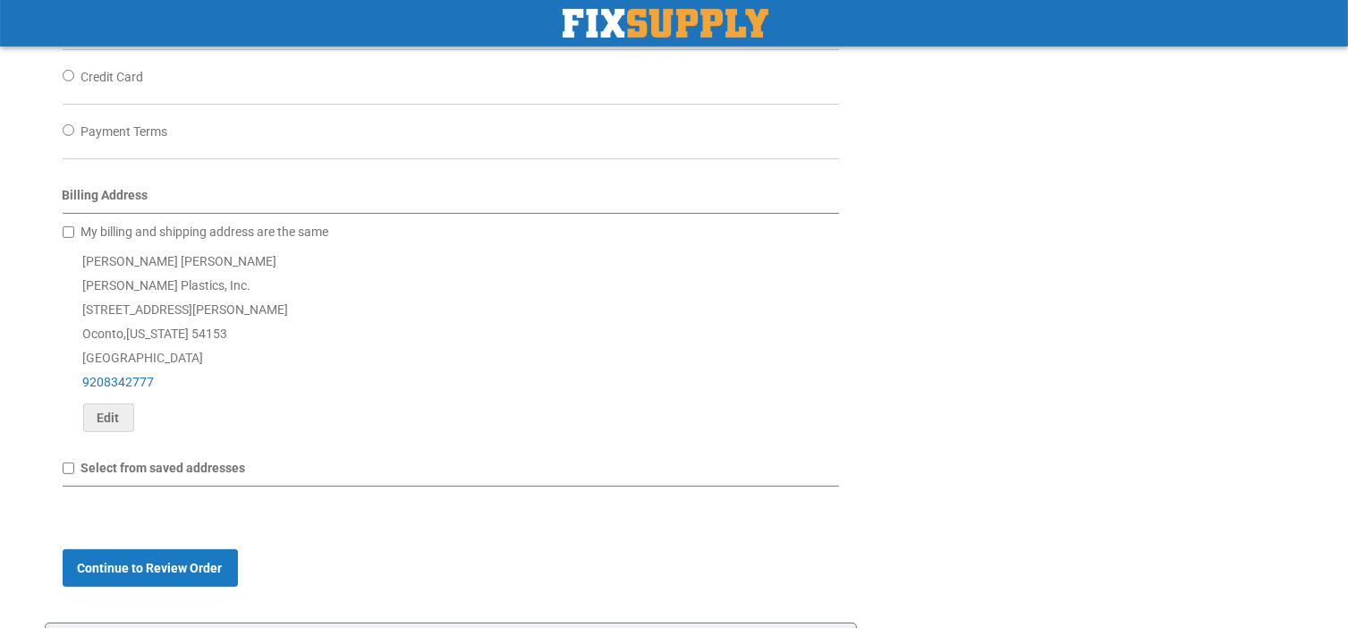
scroll to position [626, 0]
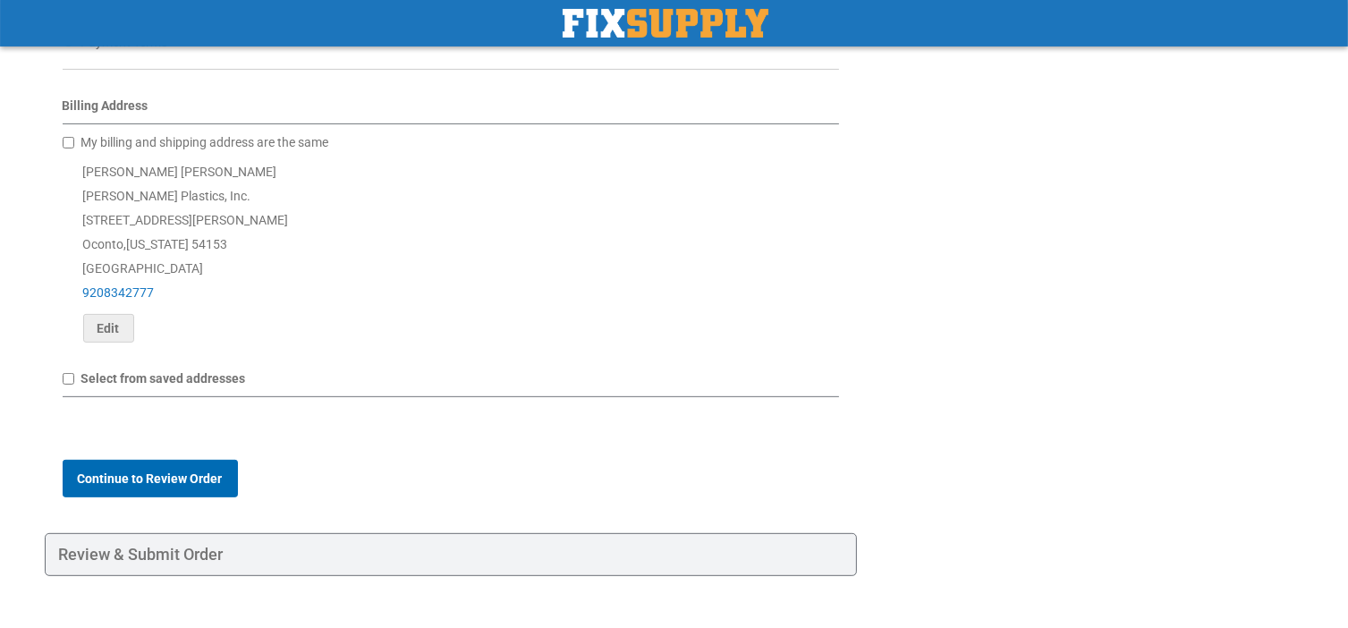
click at [182, 486] on span "Continue to Review Order" at bounding box center [150, 478] width 145 height 14
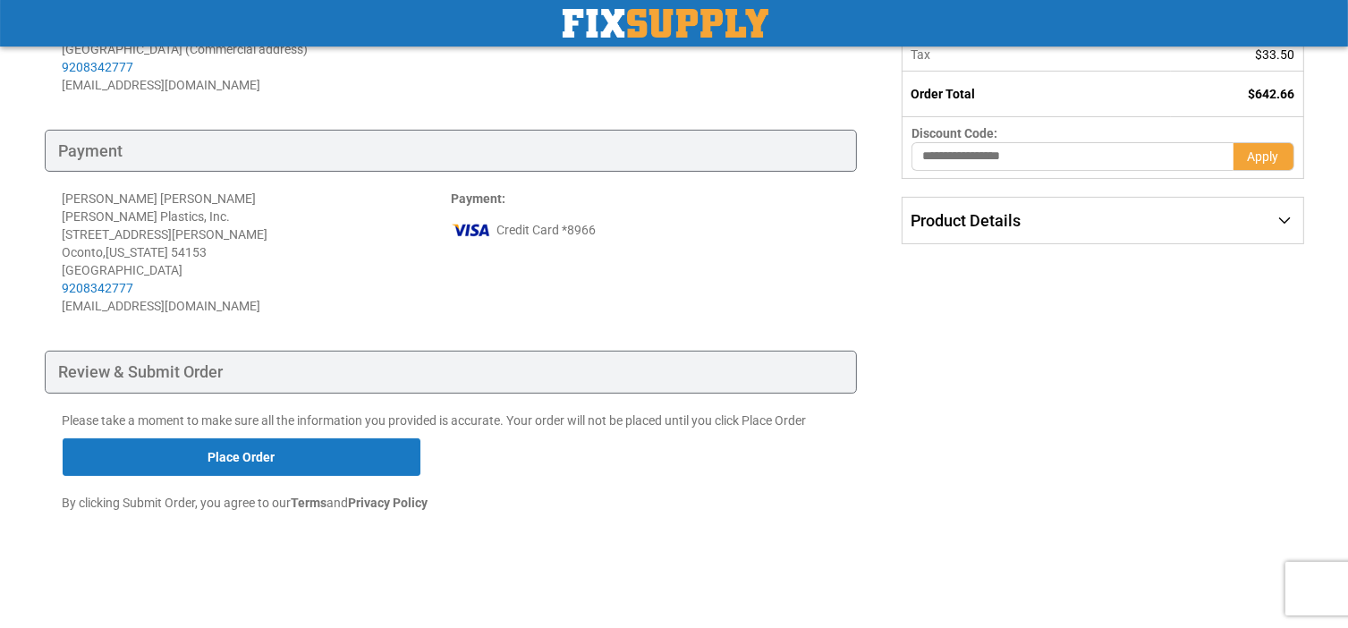
scroll to position [443, 0]
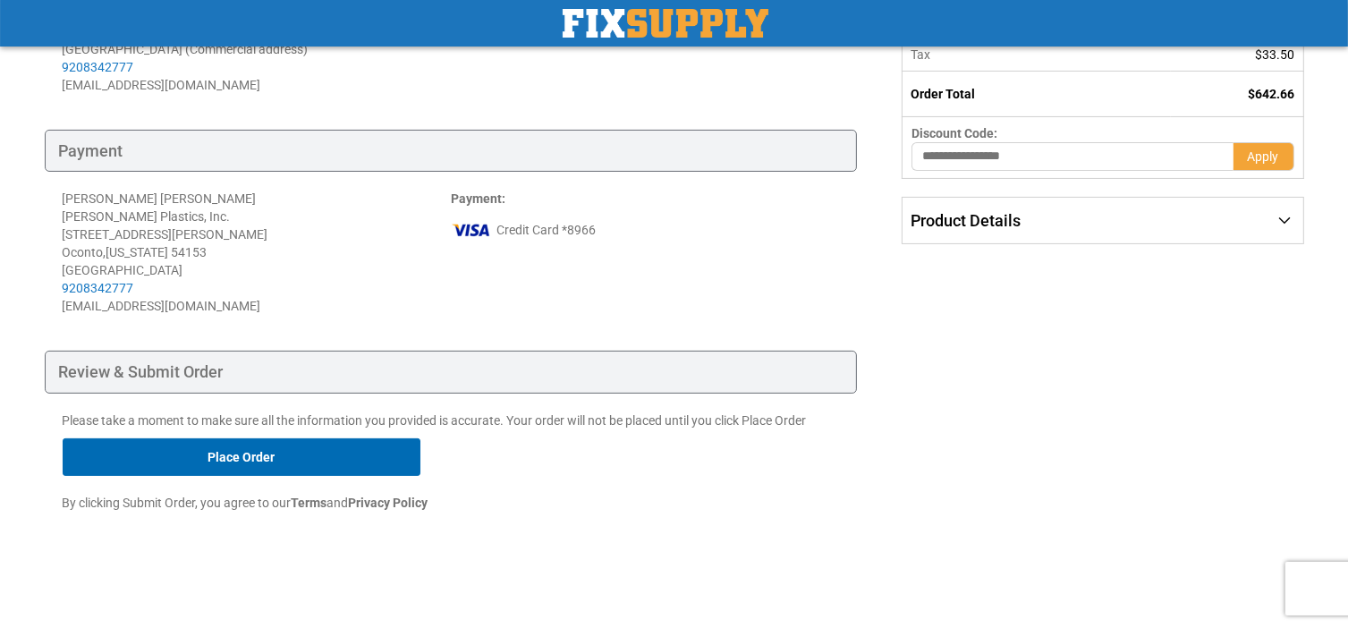
click at [290, 450] on button "Place Order" at bounding box center [242, 457] width 358 height 38
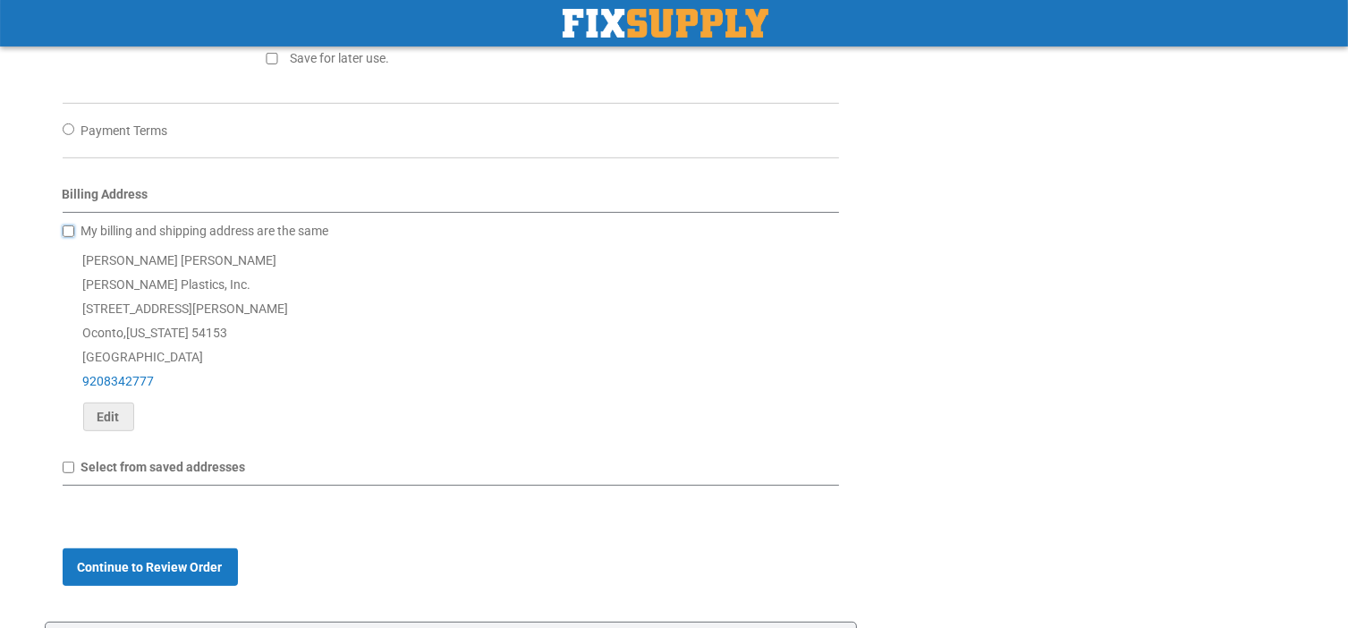
scroll to position [984, 0]
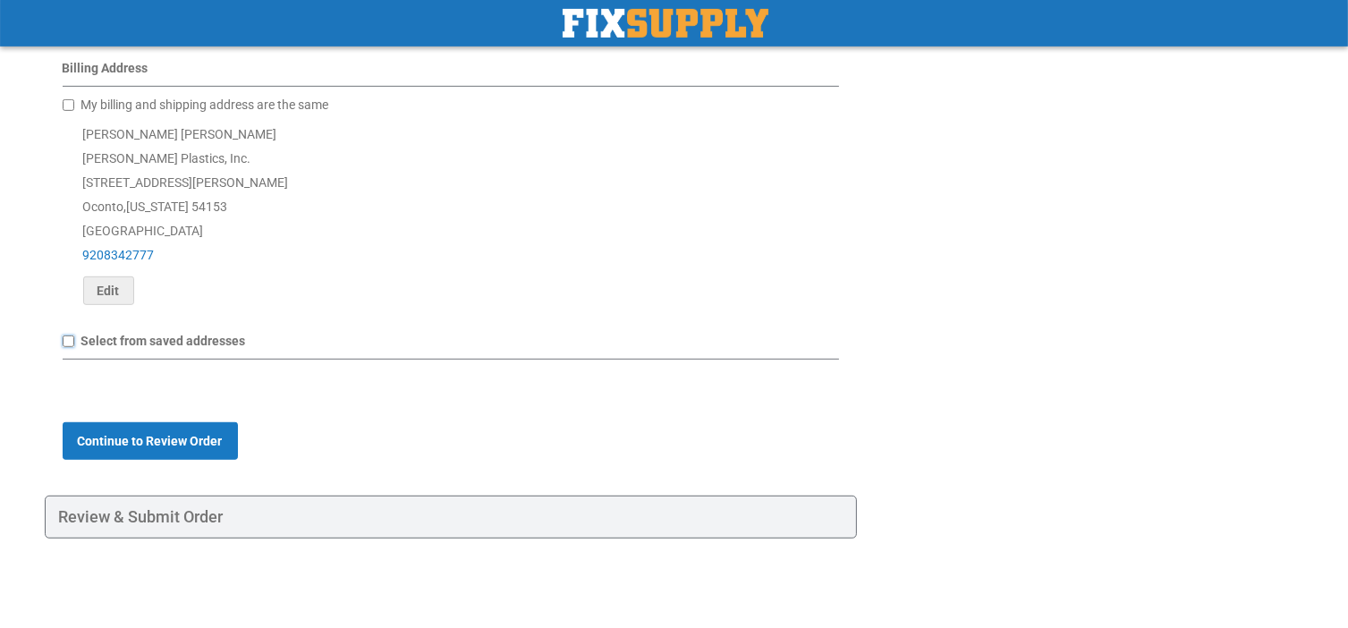
click at [74, 345] on div "Select from saved addresses" at bounding box center [451, 346] width 777 height 28
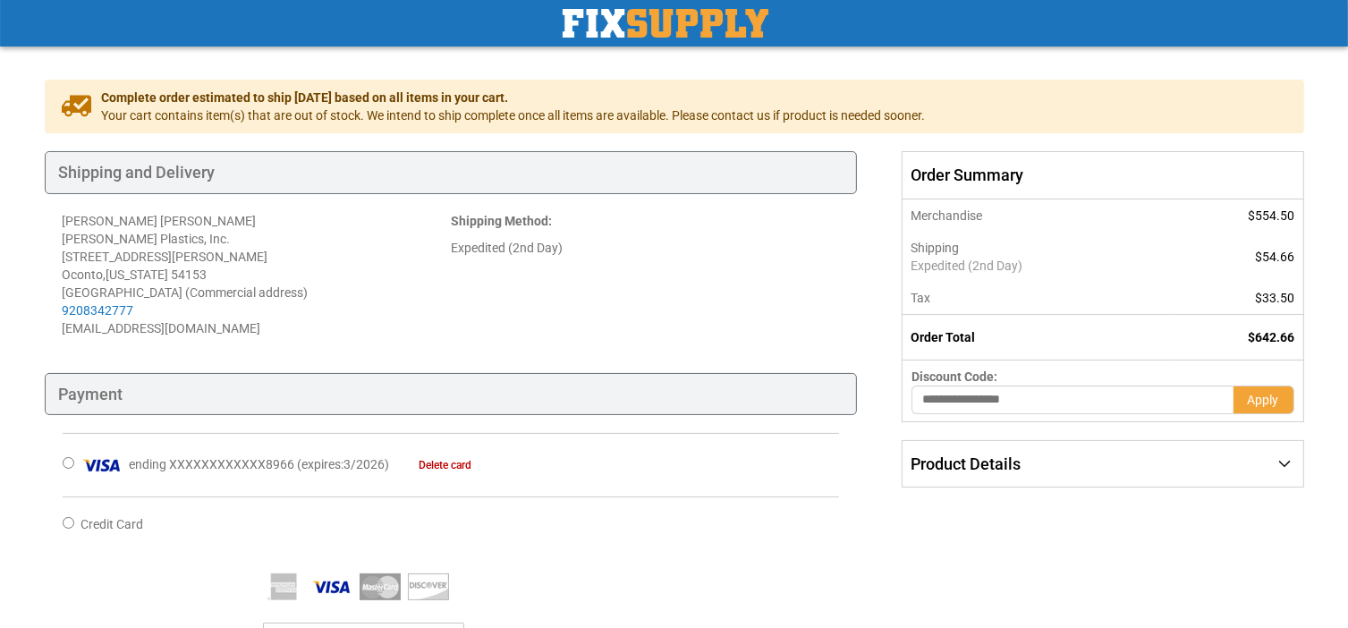
scroll to position [0, 0]
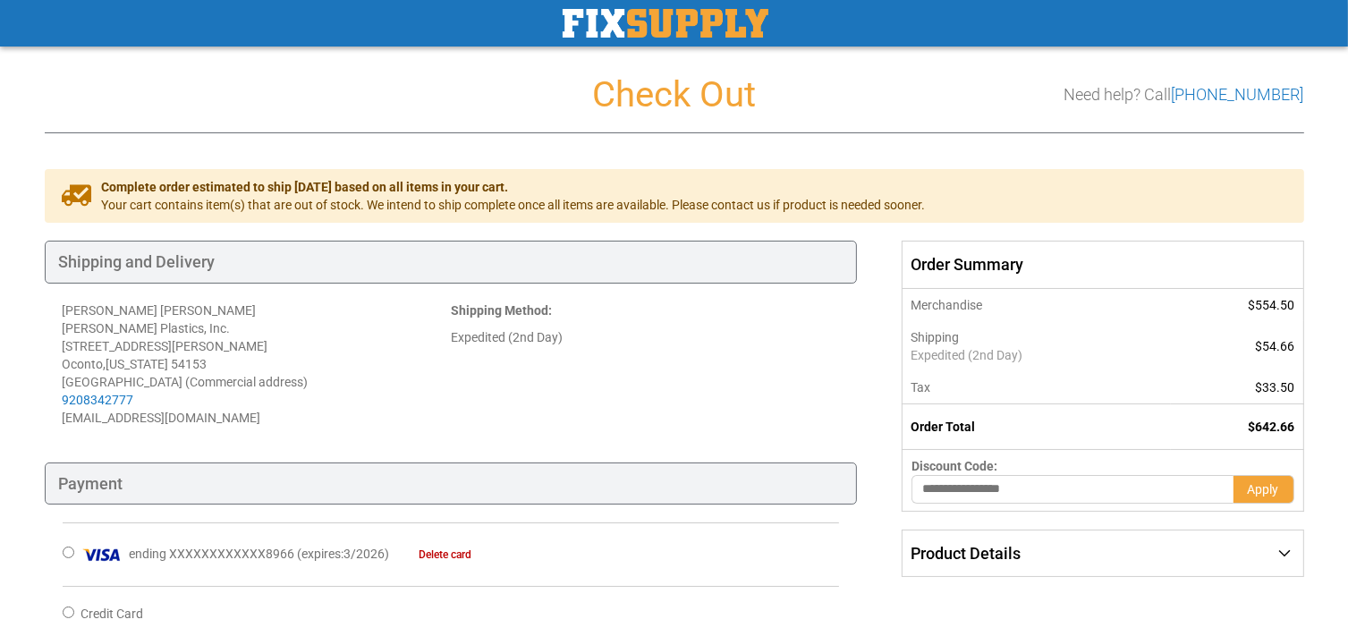
scroll to position [443, 0]
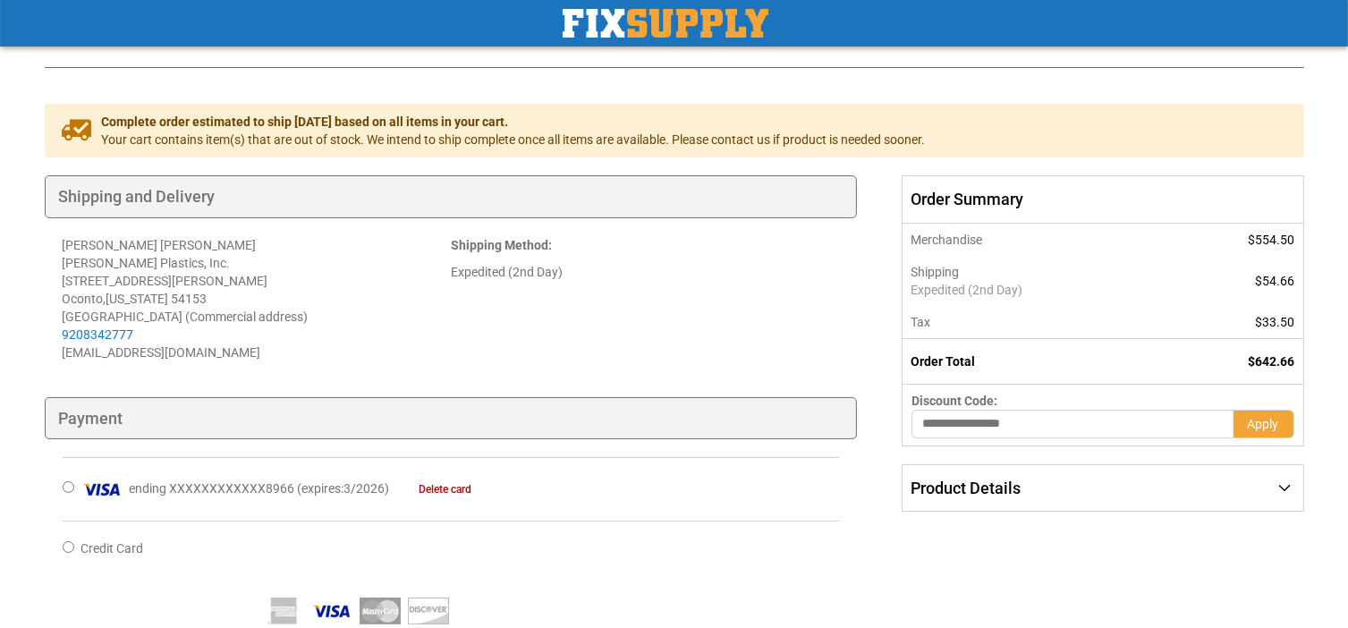
scroll to position [443, 0]
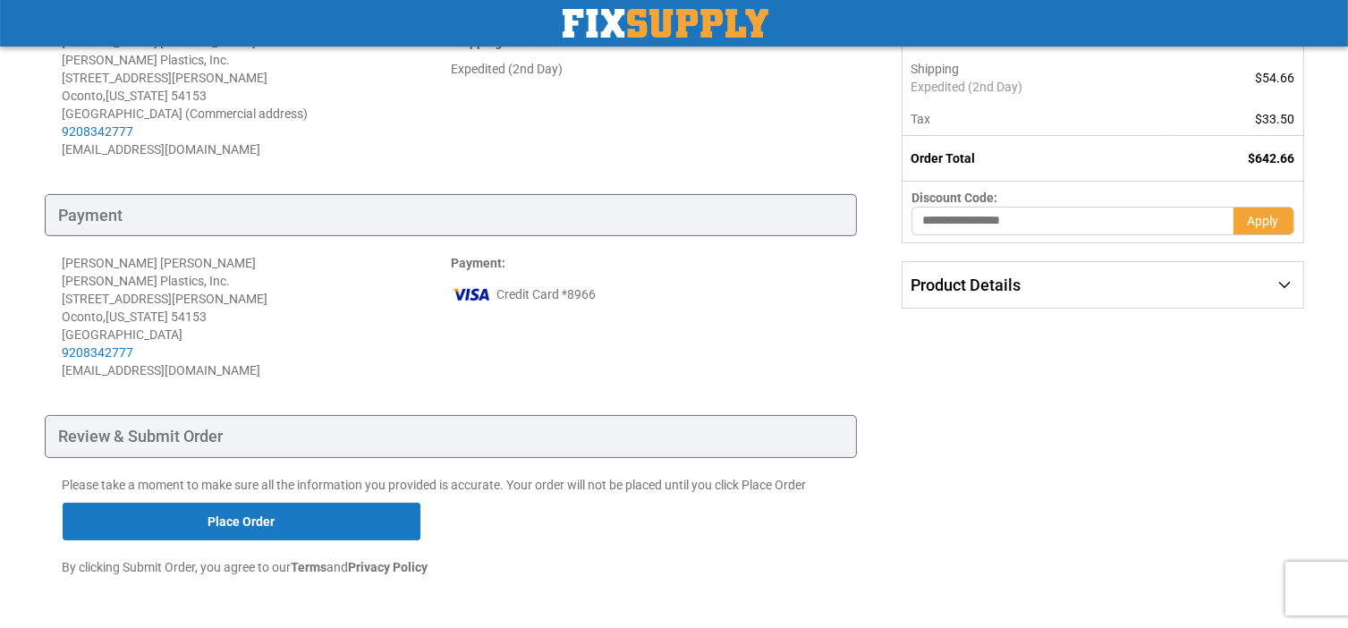
scroll to position [179, 0]
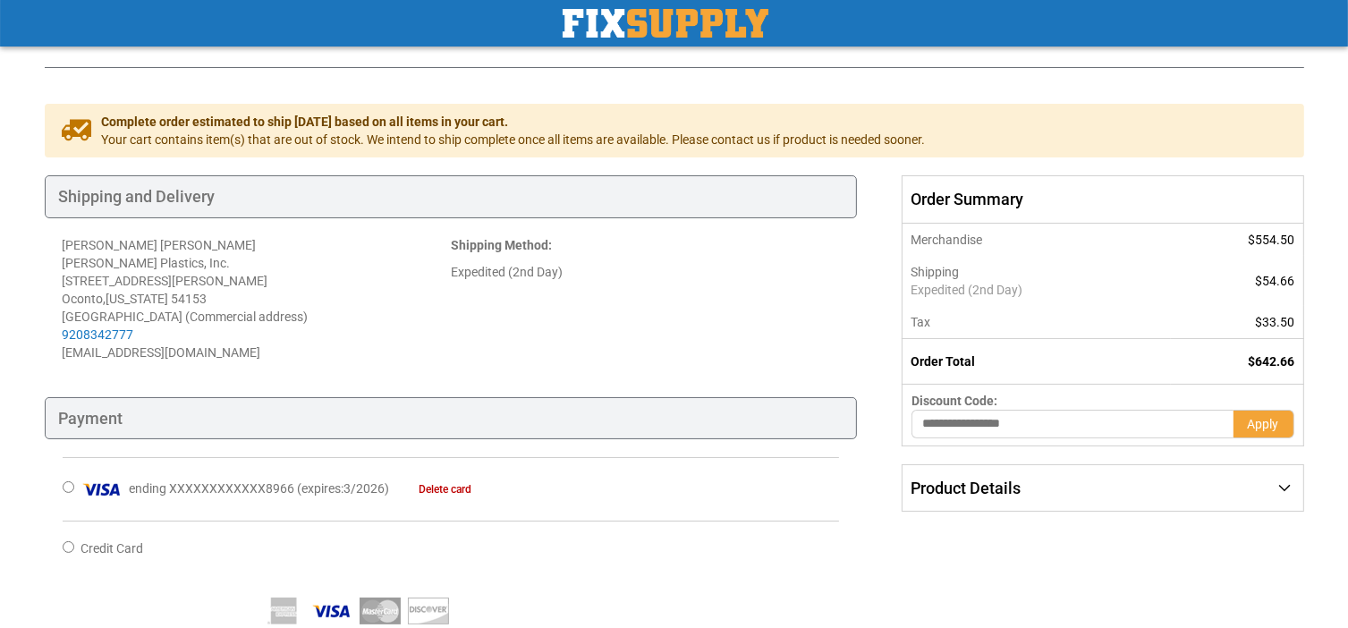
scroll to position [179, 0]
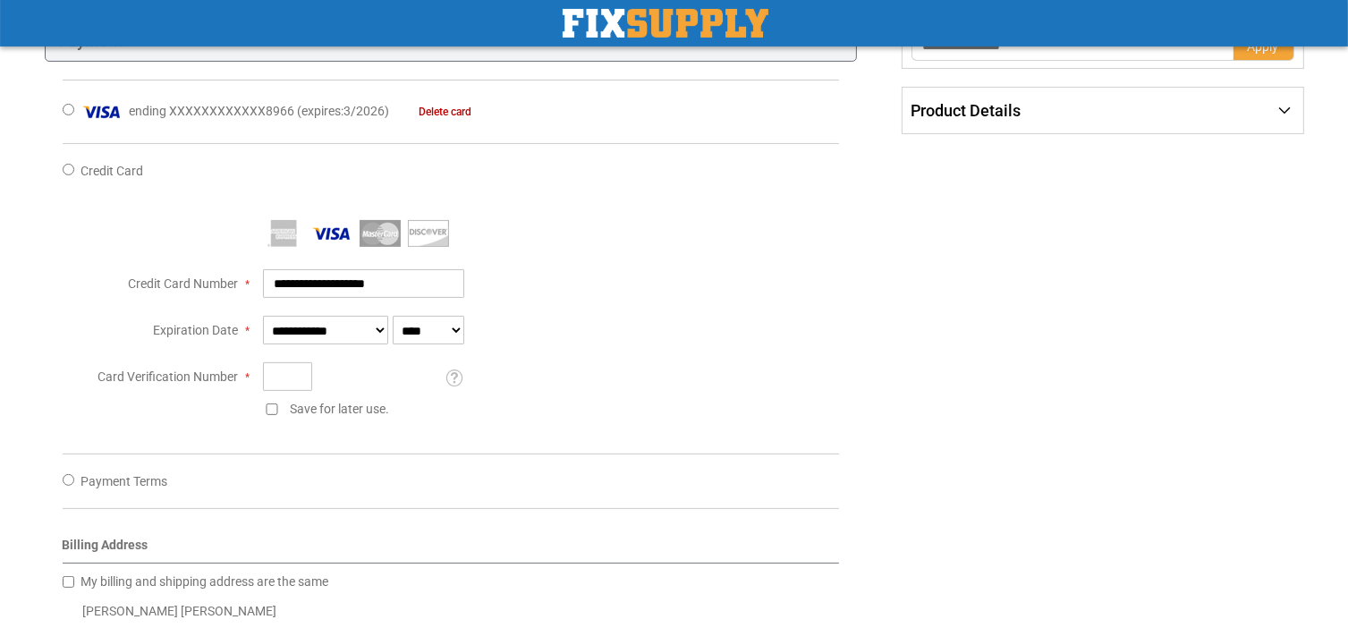
scroll to position [428, 0]
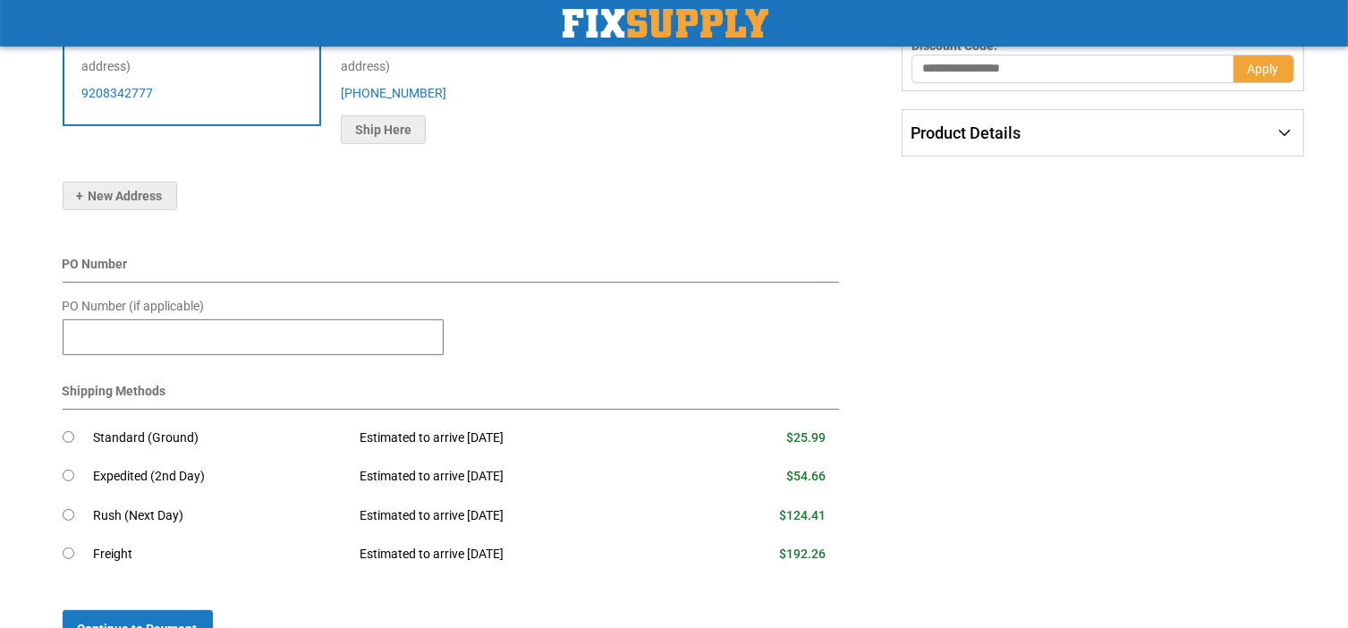
scroll to position [447, 0]
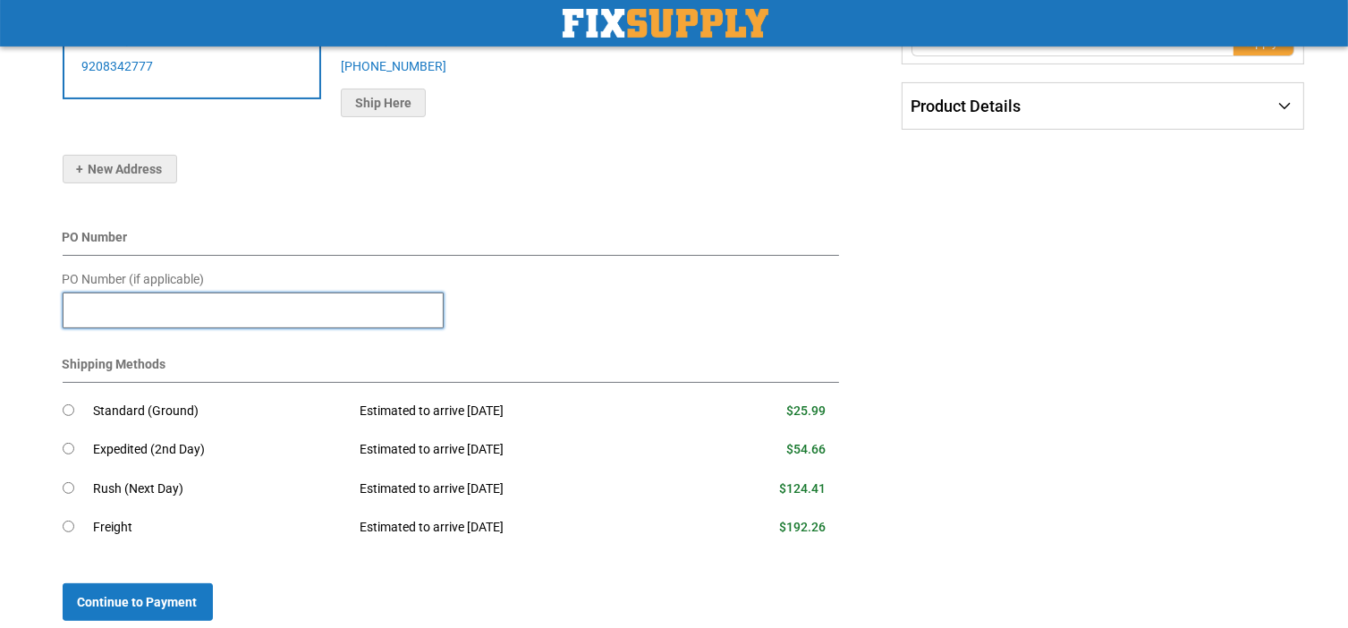
click at [260, 301] on input "PO Number (if applicable)" at bounding box center [253, 310] width 381 height 36
type input "*****"
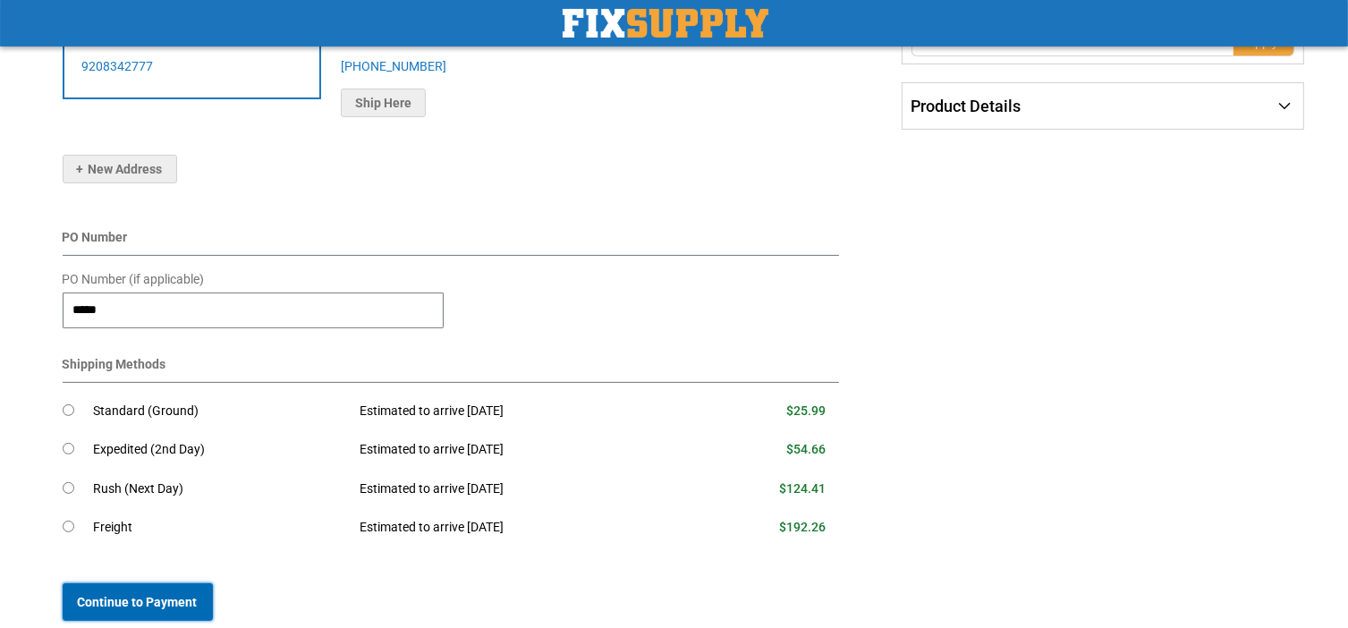
click at [139, 600] on span "Continue to Payment" at bounding box center [138, 602] width 120 height 14
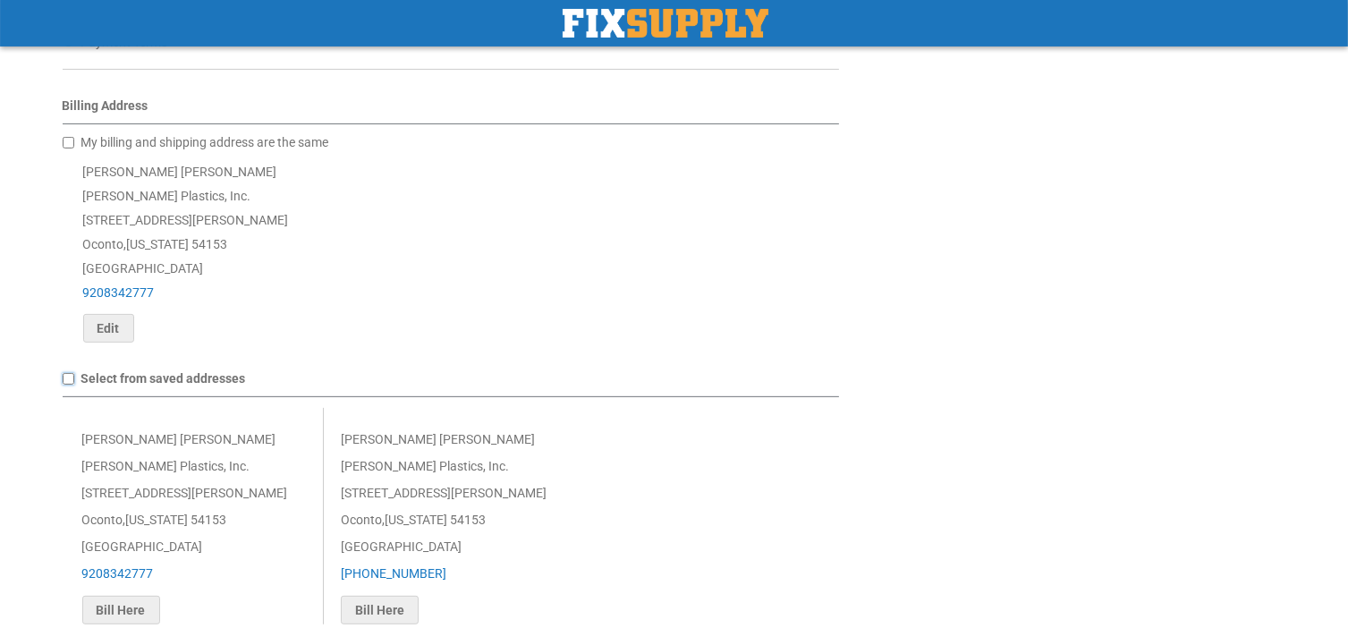
scroll to position [805, 0]
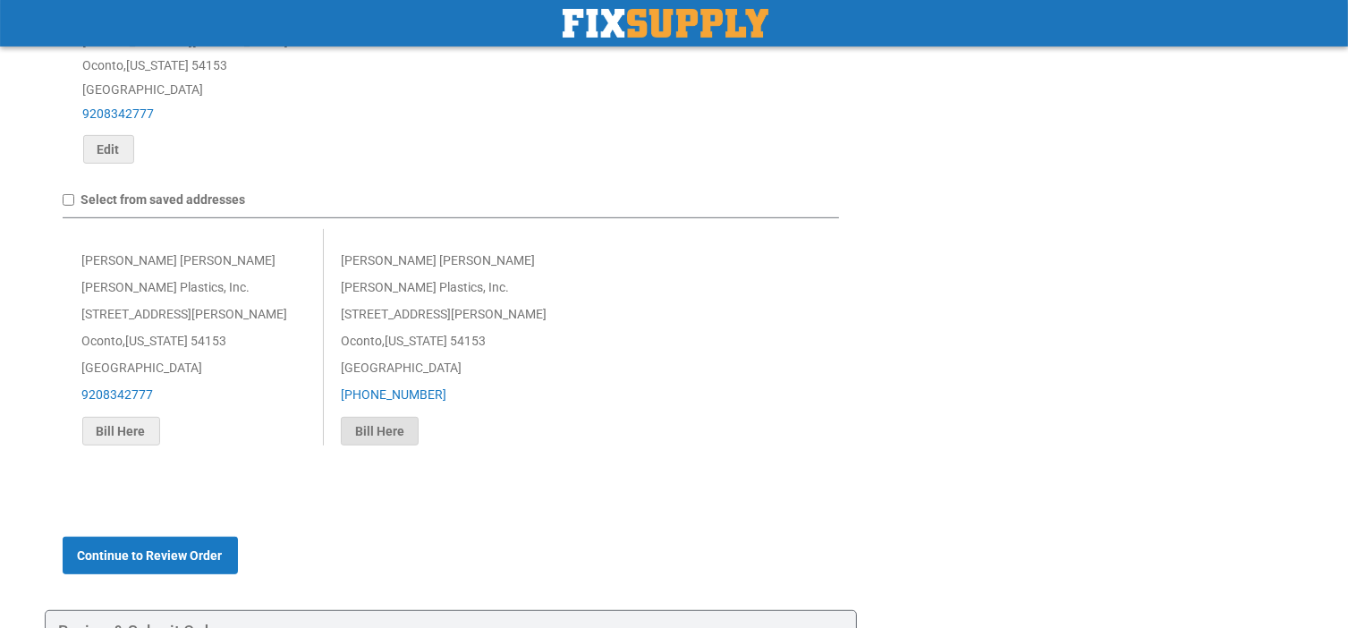
click at [394, 438] on span "Bill Here" at bounding box center [379, 431] width 49 height 14
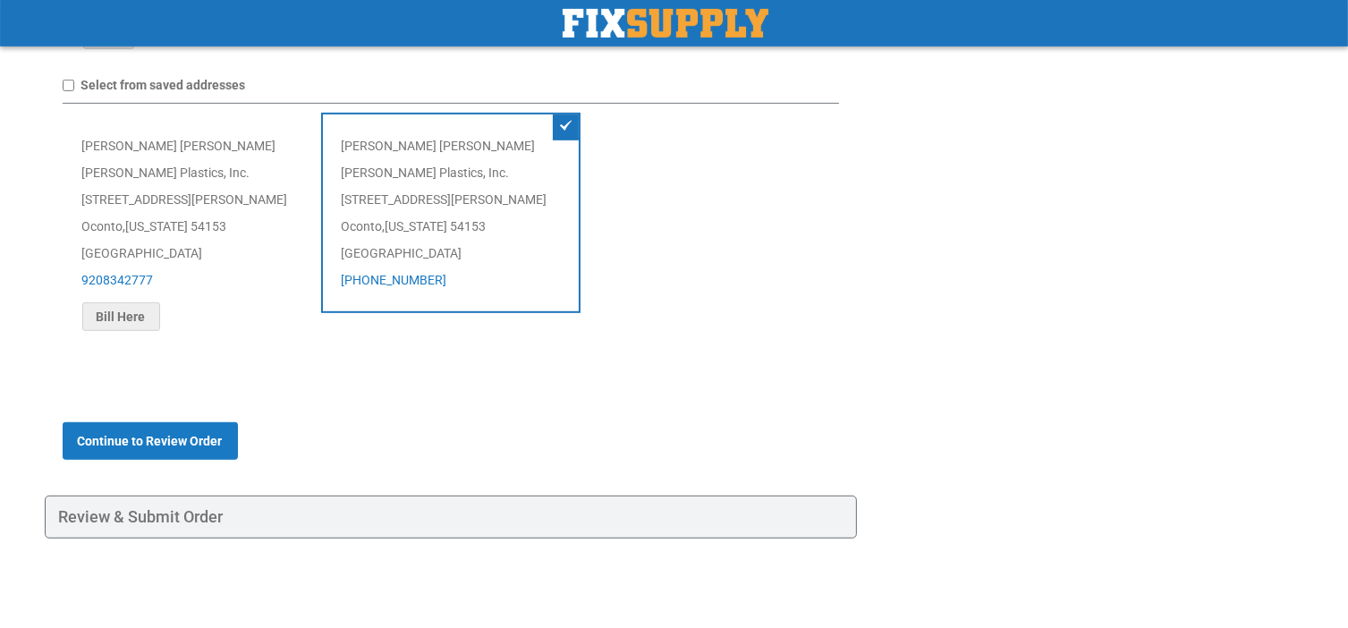
scroll to position [984, 0]
click at [137, 437] on span "Continue to Review Order" at bounding box center [150, 441] width 145 height 14
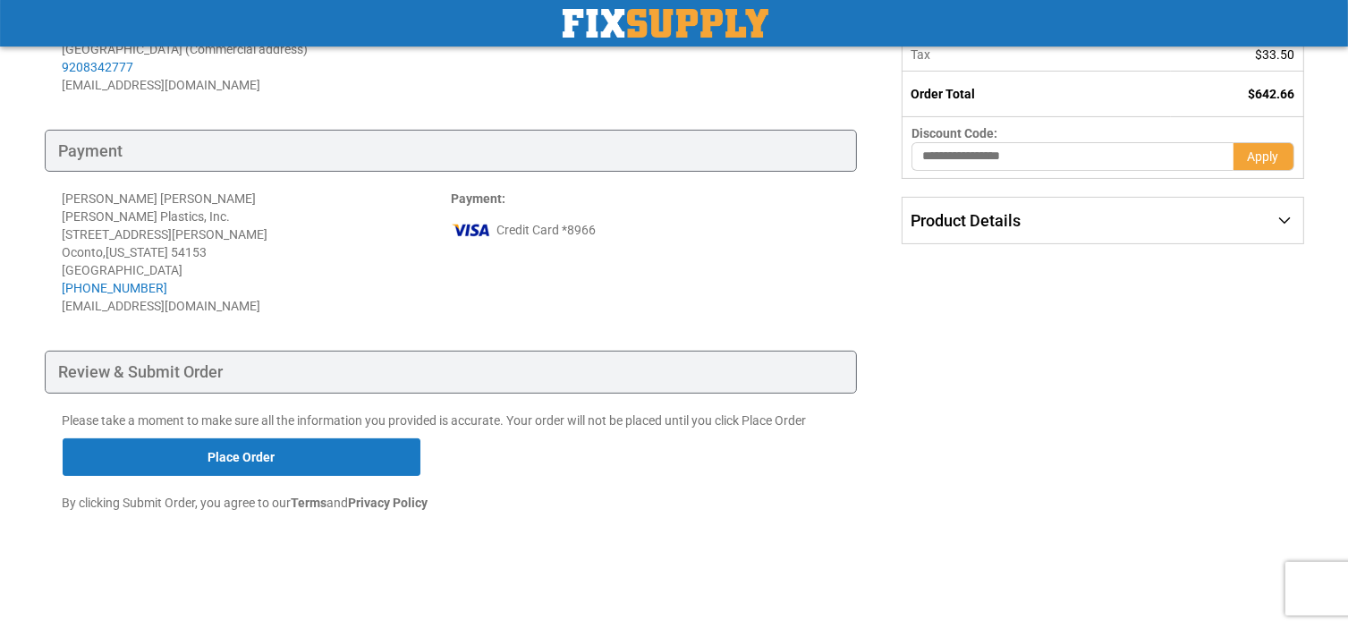
scroll to position [443, 0]
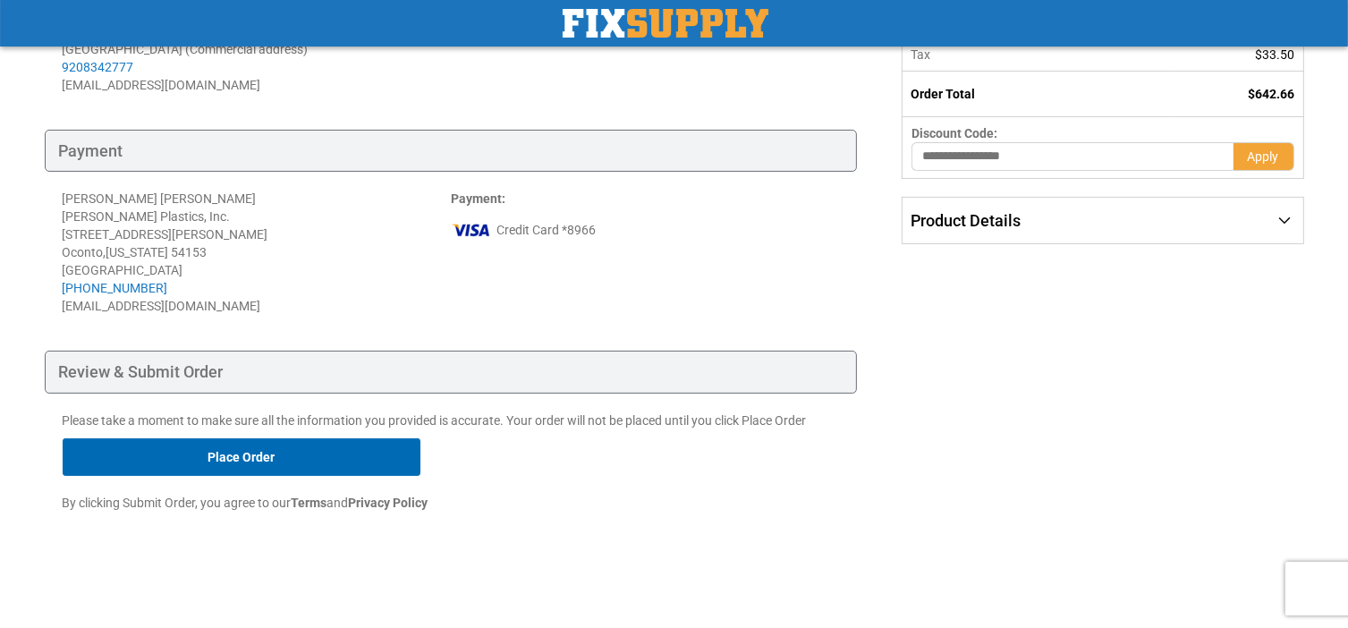
click at [244, 442] on button "Place Order" at bounding box center [242, 457] width 358 height 38
